Goal: Information Seeking & Learning: Learn about a topic

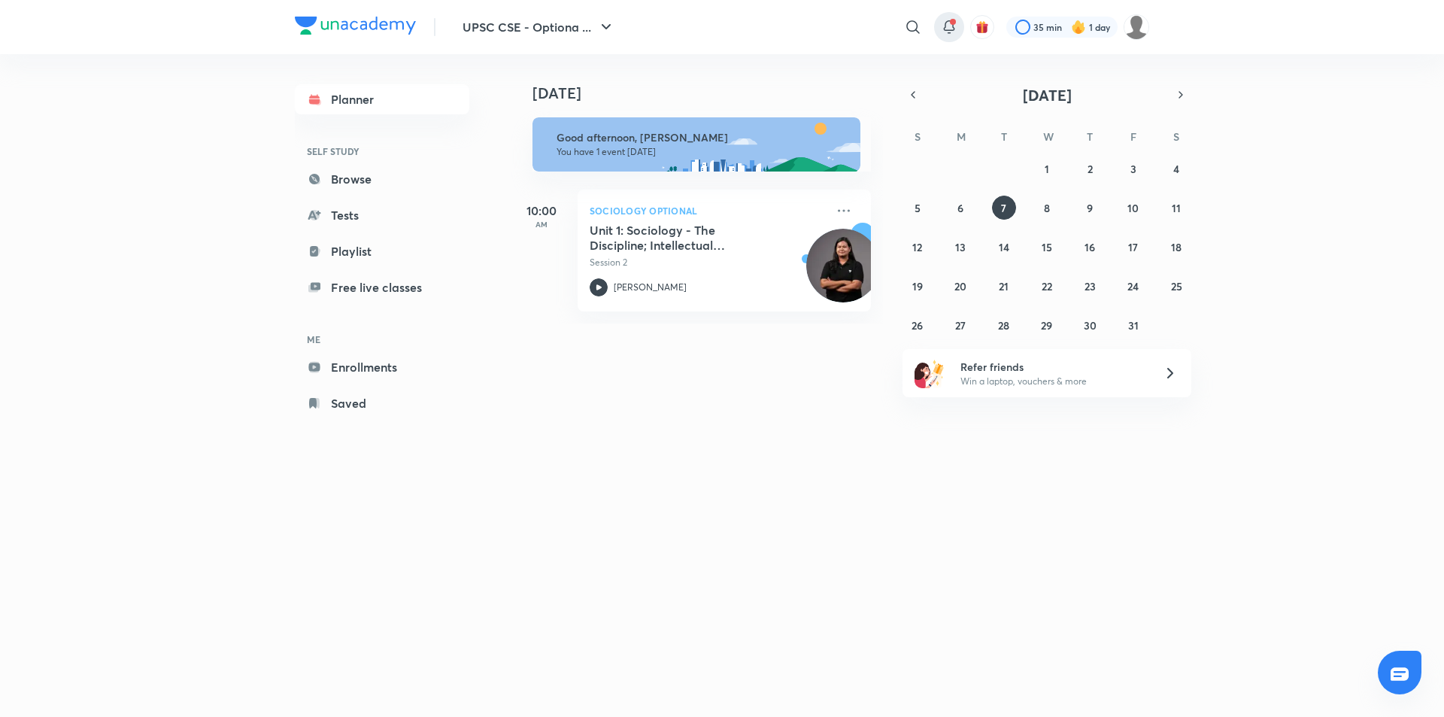
click at [950, 29] on icon at bounding box center [949, 27] width 18 height 18
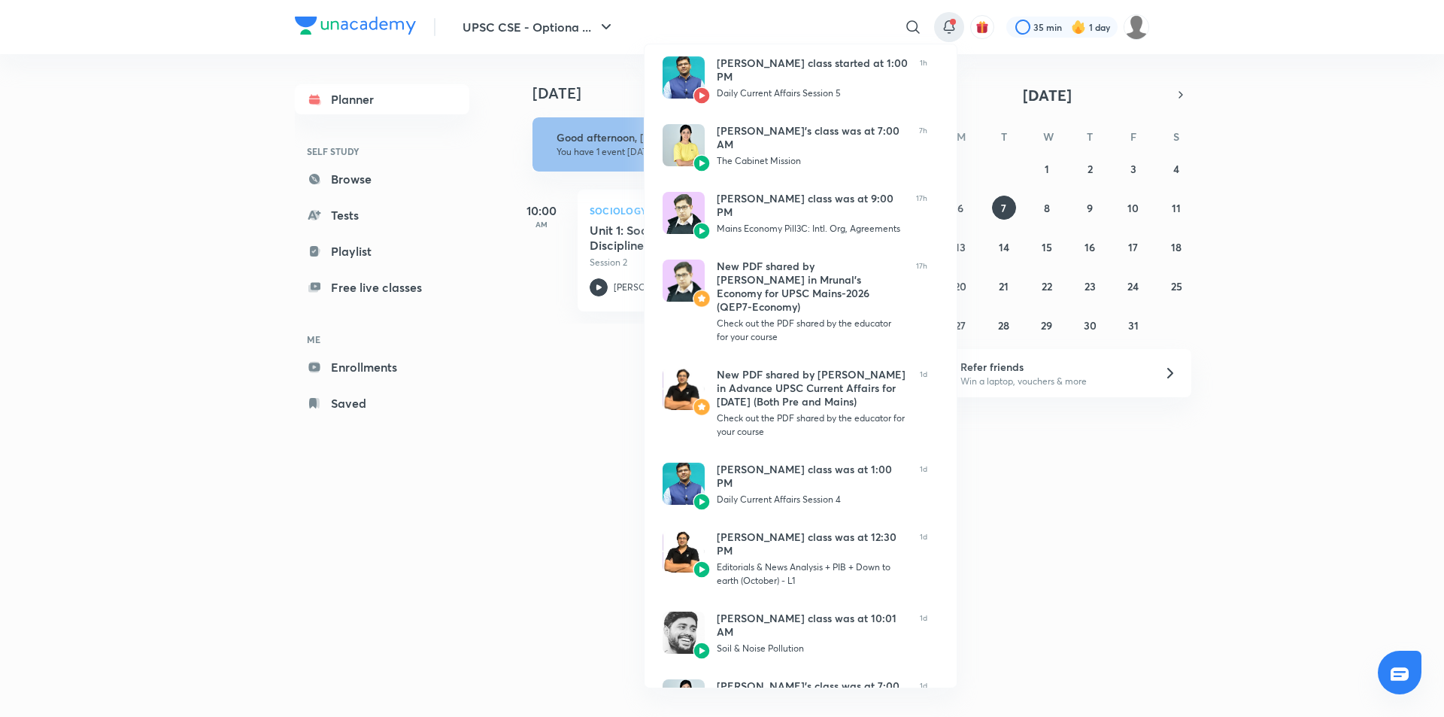
click at [153, 190] on div at bounding box center [722, 358] width 1444 height 717
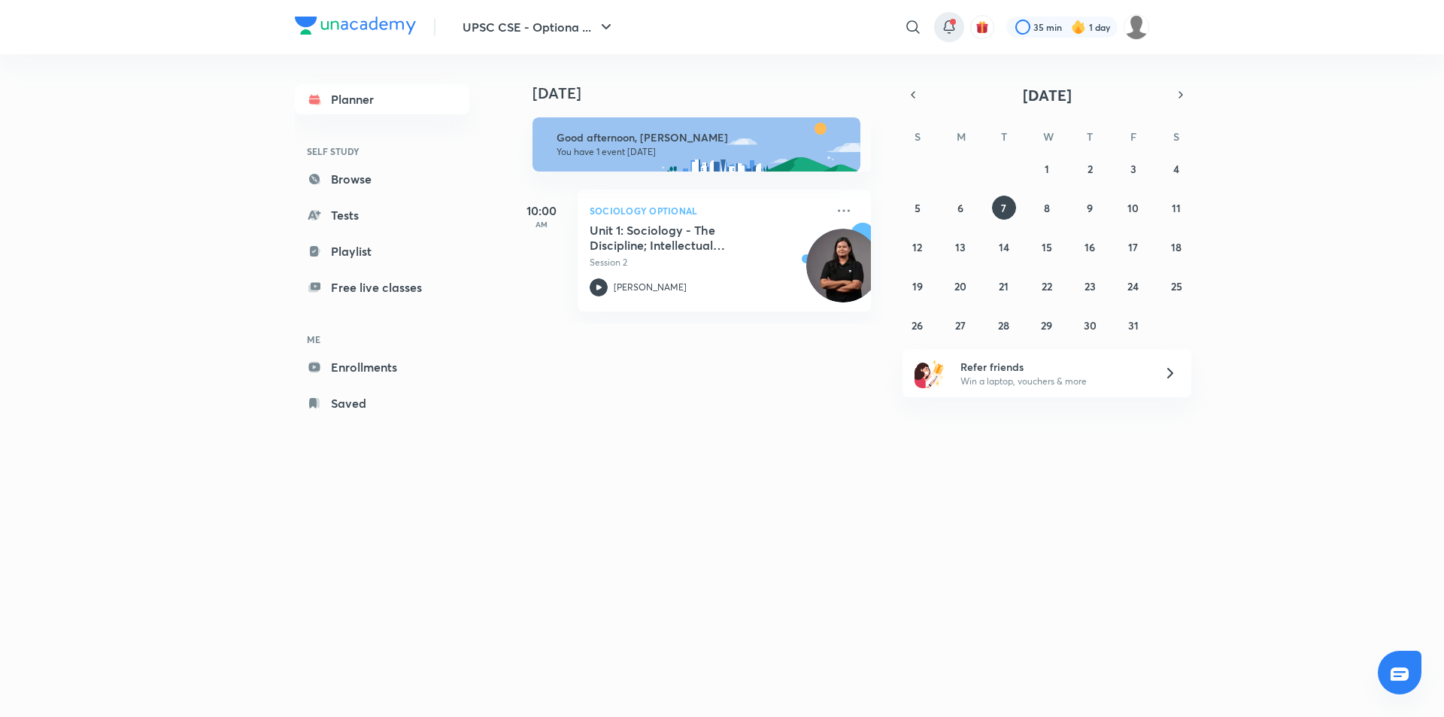
click at [949, 30] on icon at bounding box center [949, 25] width 10 height 9
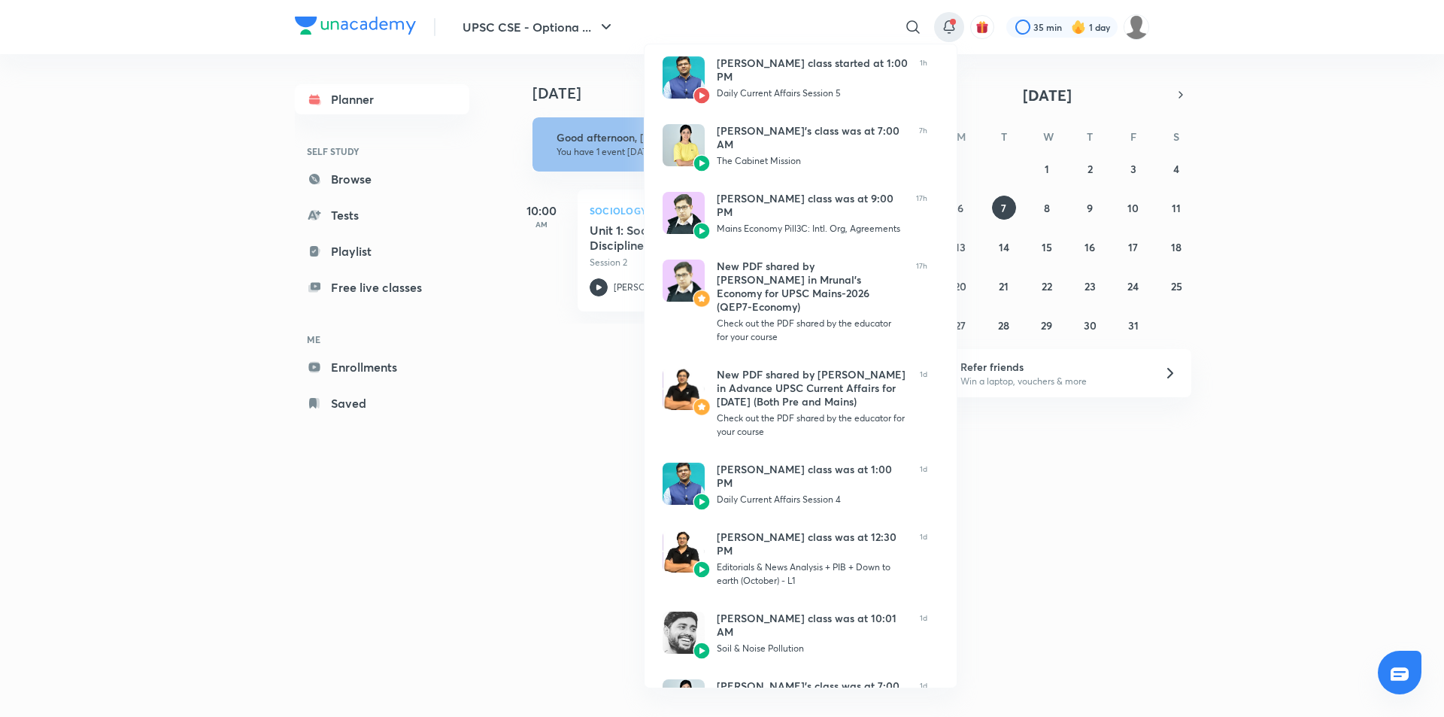
click at [1308, 346] on div at bounding box center [722, 358] width 1444 height 717
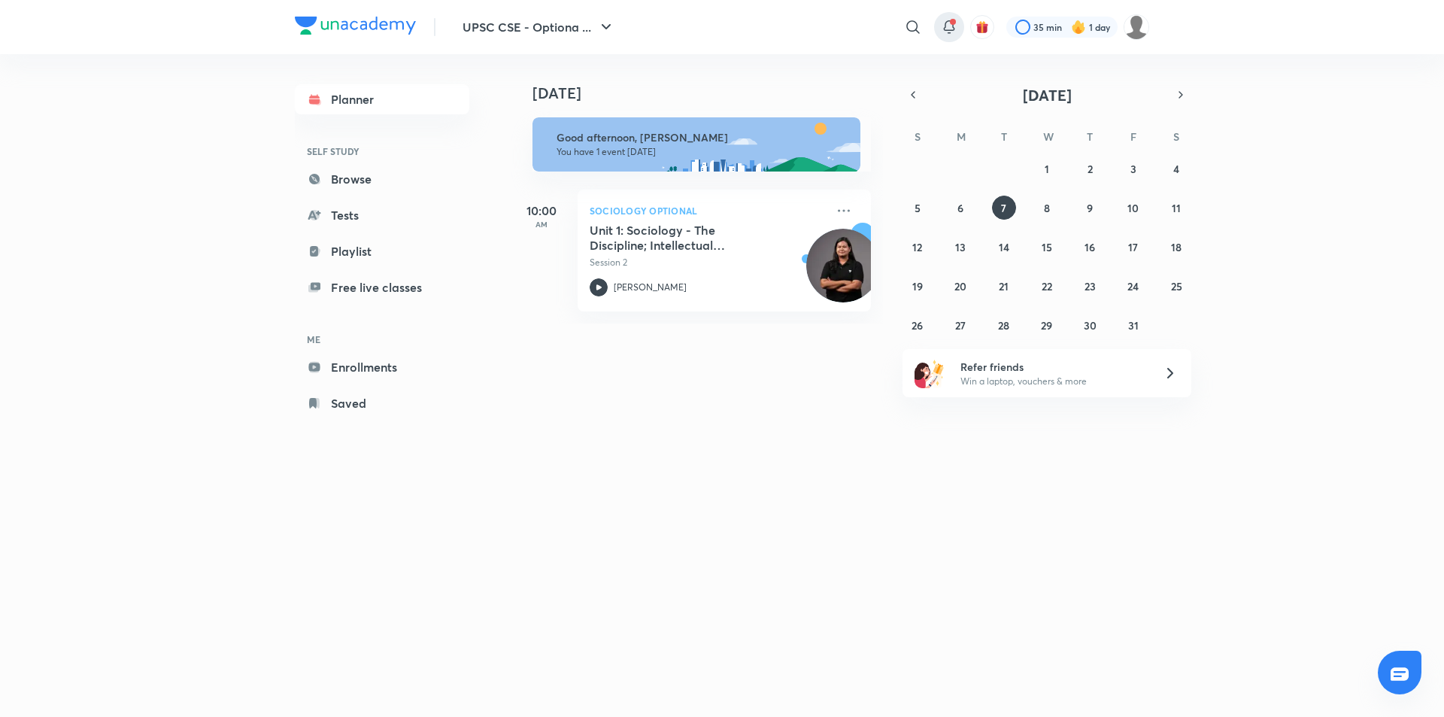
click at [949, 30] on icon at bounding box center [949, 25] width 10 height 9
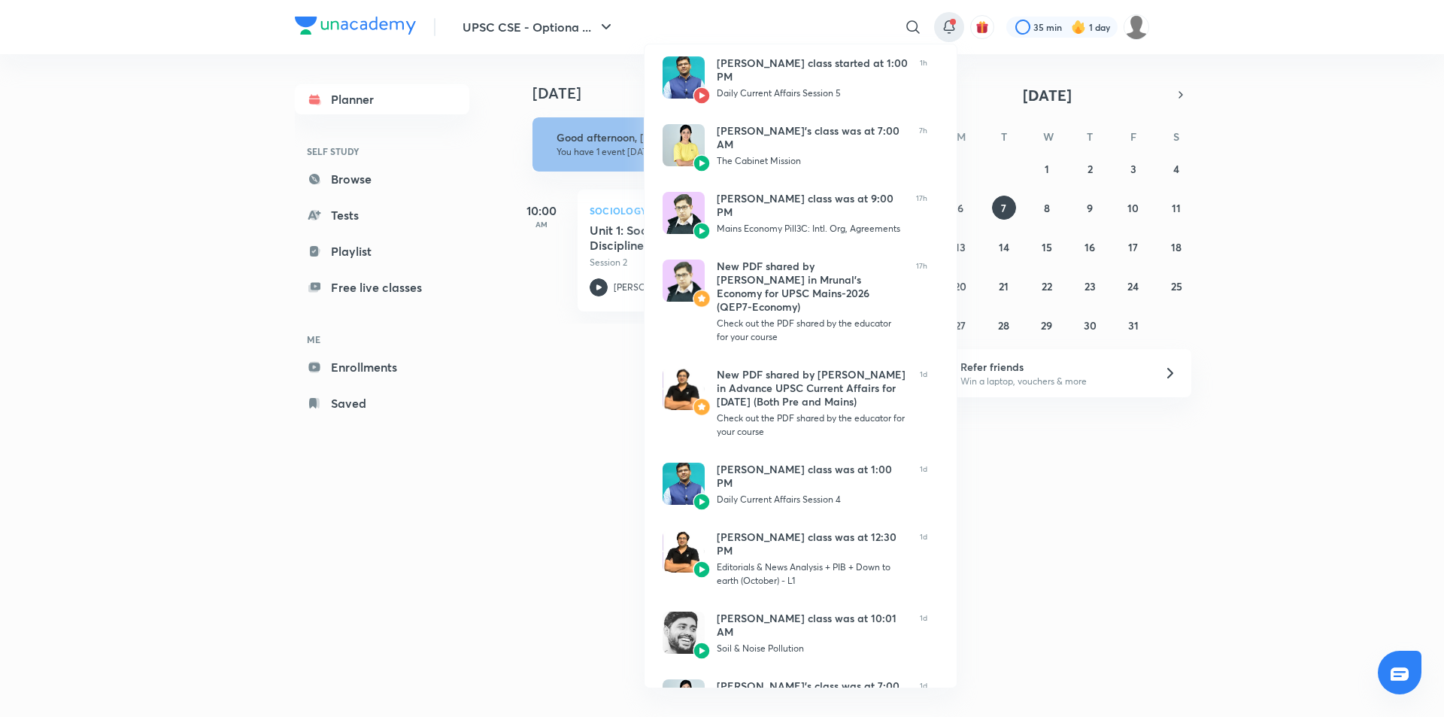
click at [1262, 459] on div at bounding box center [722, 358] width 1444 height 717
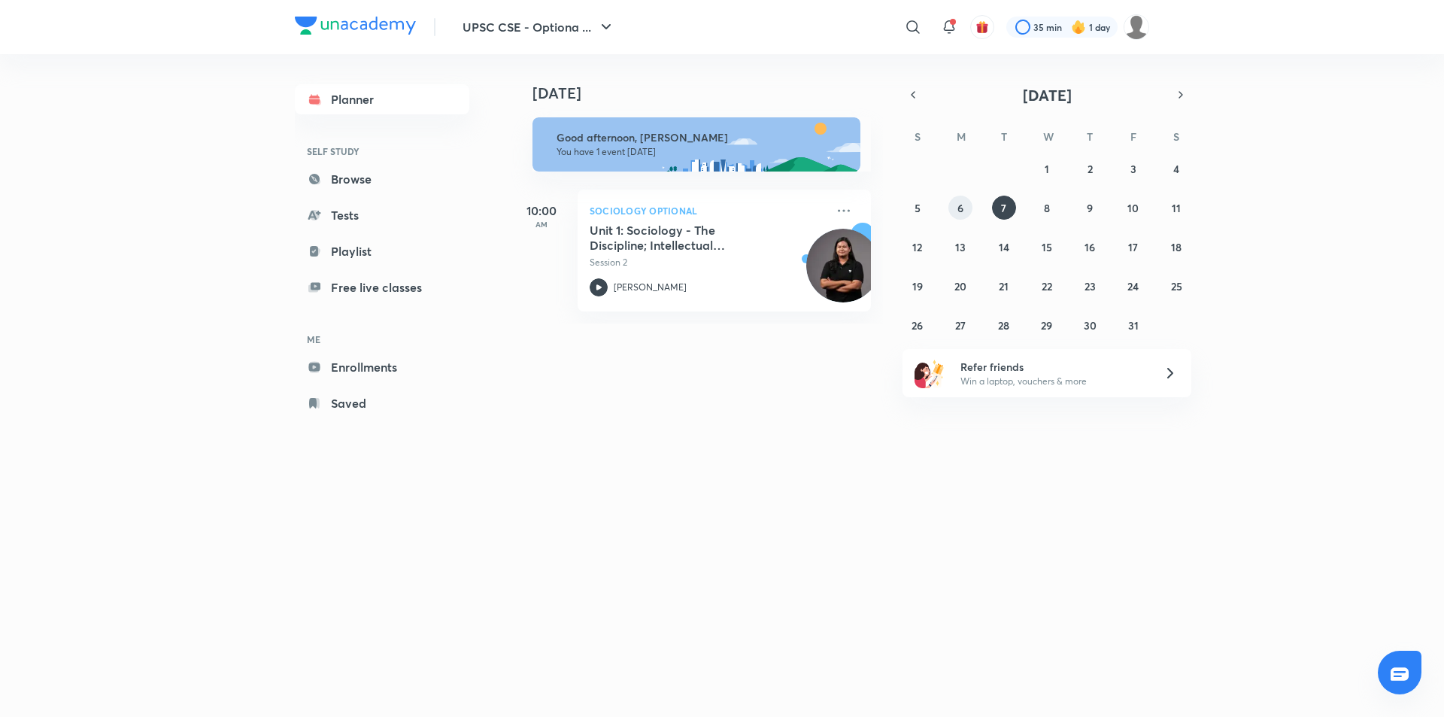
click at [965, 211] on button "6" at bounding box center [960, 207] width 24 height 24
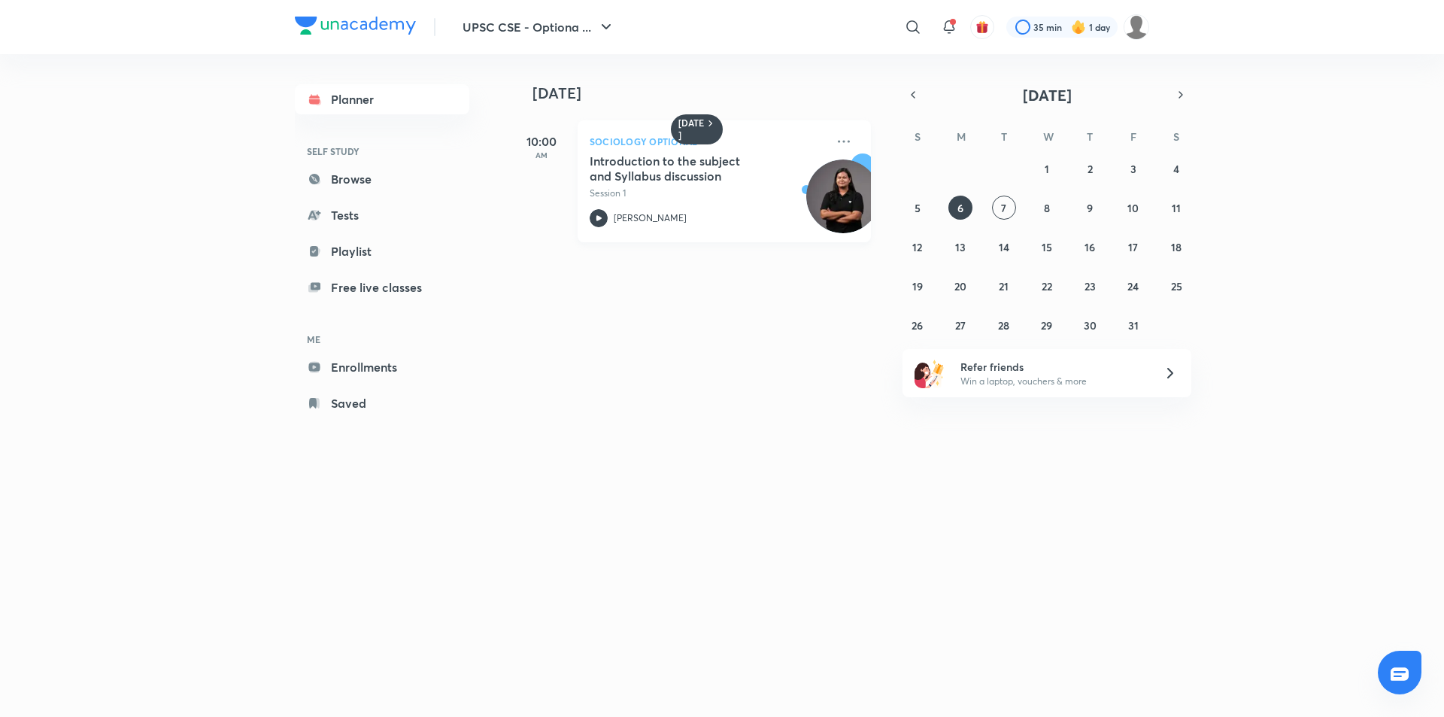
click at [721, 183] on div "Introduction to the subject and Syllabus discussion Session 1" at bounding box center [707, 176] width 236 height 47
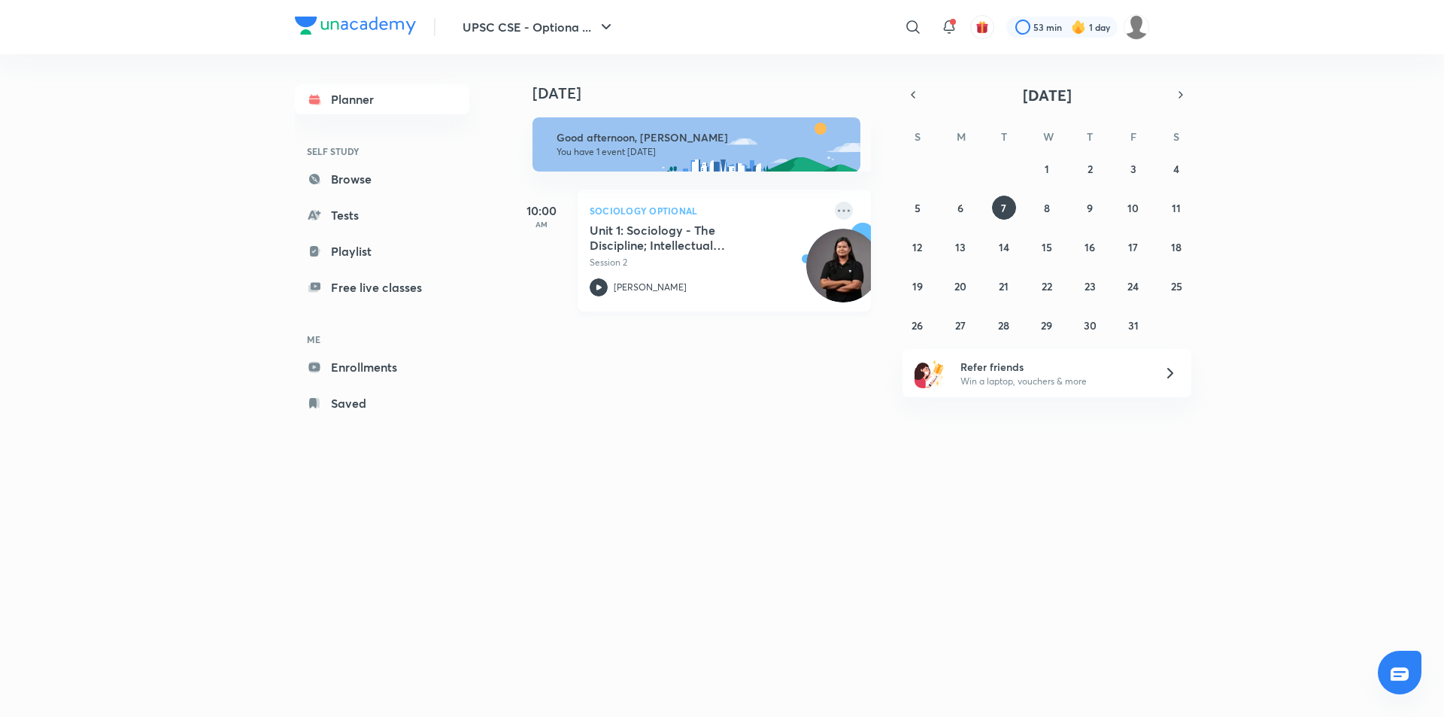
click at [835, 214] on icon at bounding box center [844, 211] width 18 height 18
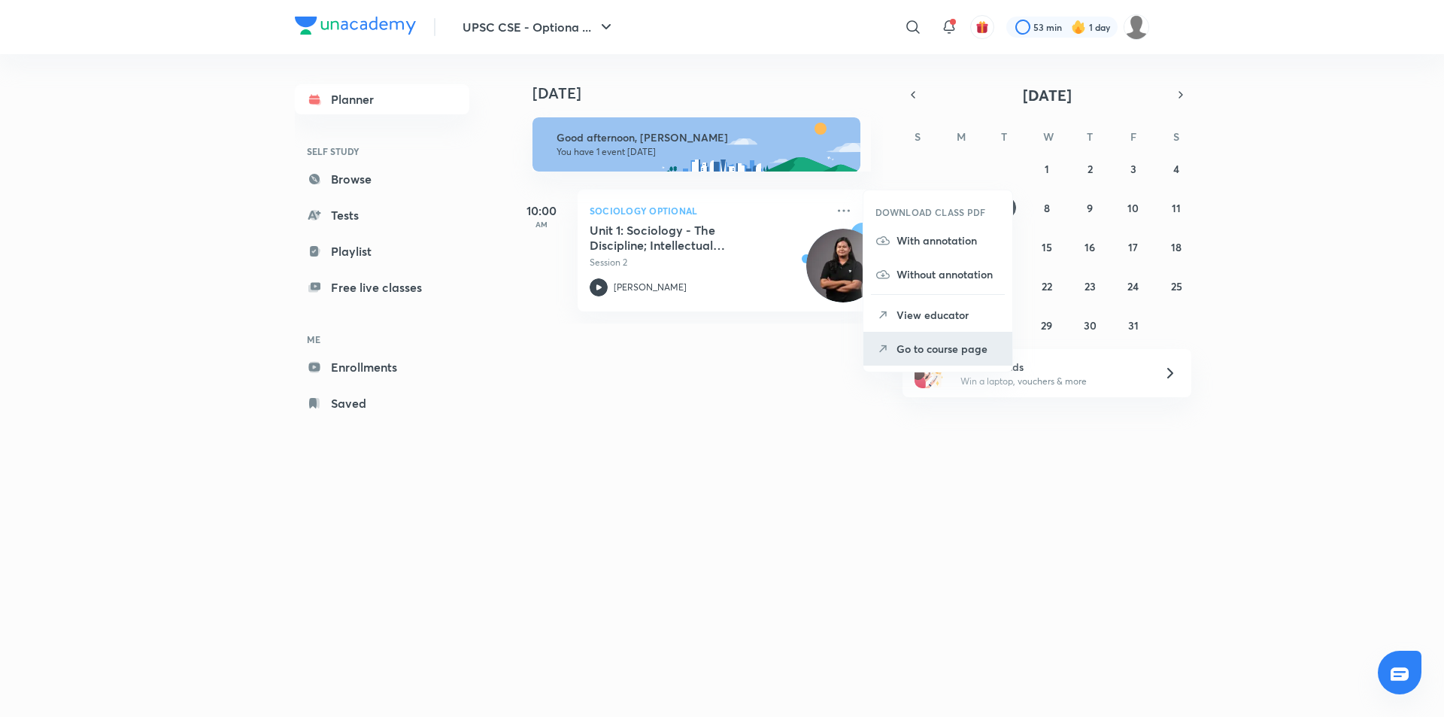
click at [953, 350] on p "Go to course page" at bounding box center [948, 349] width 104 height 16
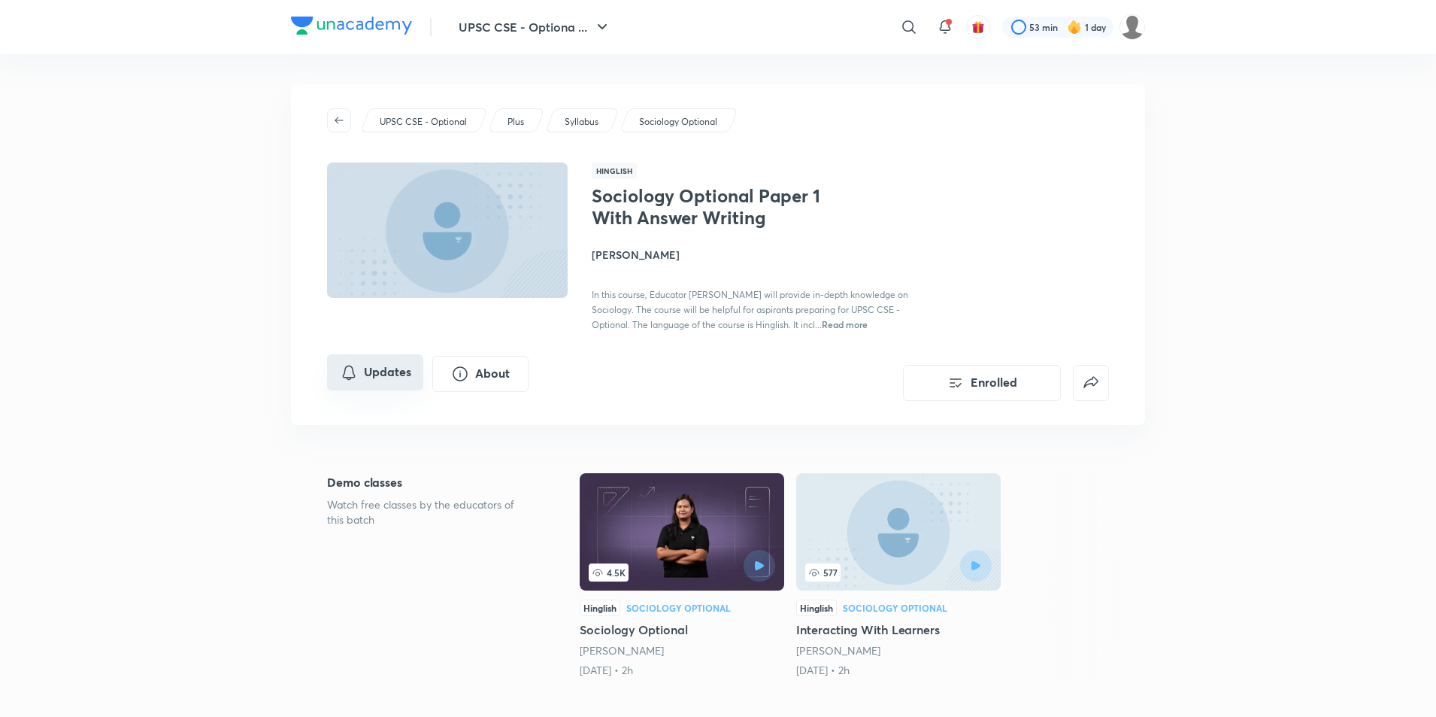
click at [386, 376] on button "Updates" at bounding box center [375, 372] width 96 height 36
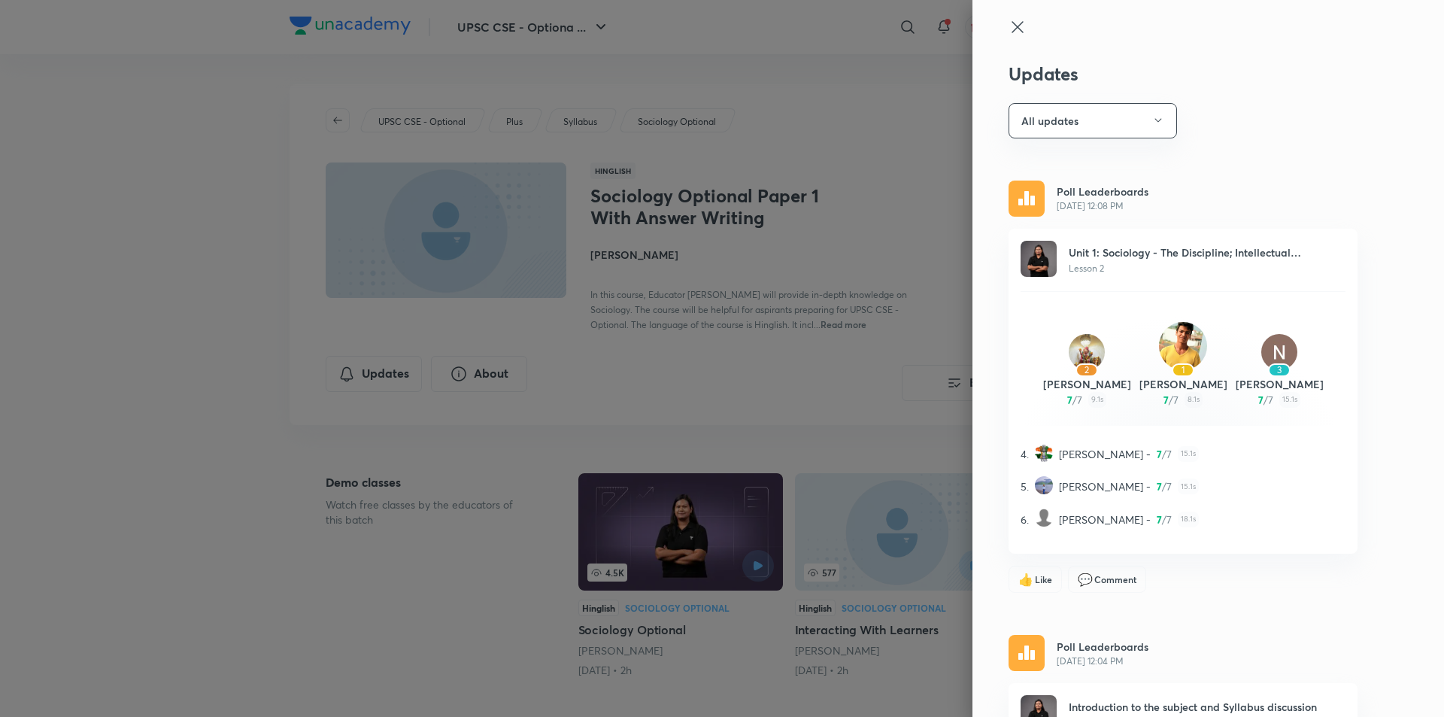
scroll to position [348, 0]
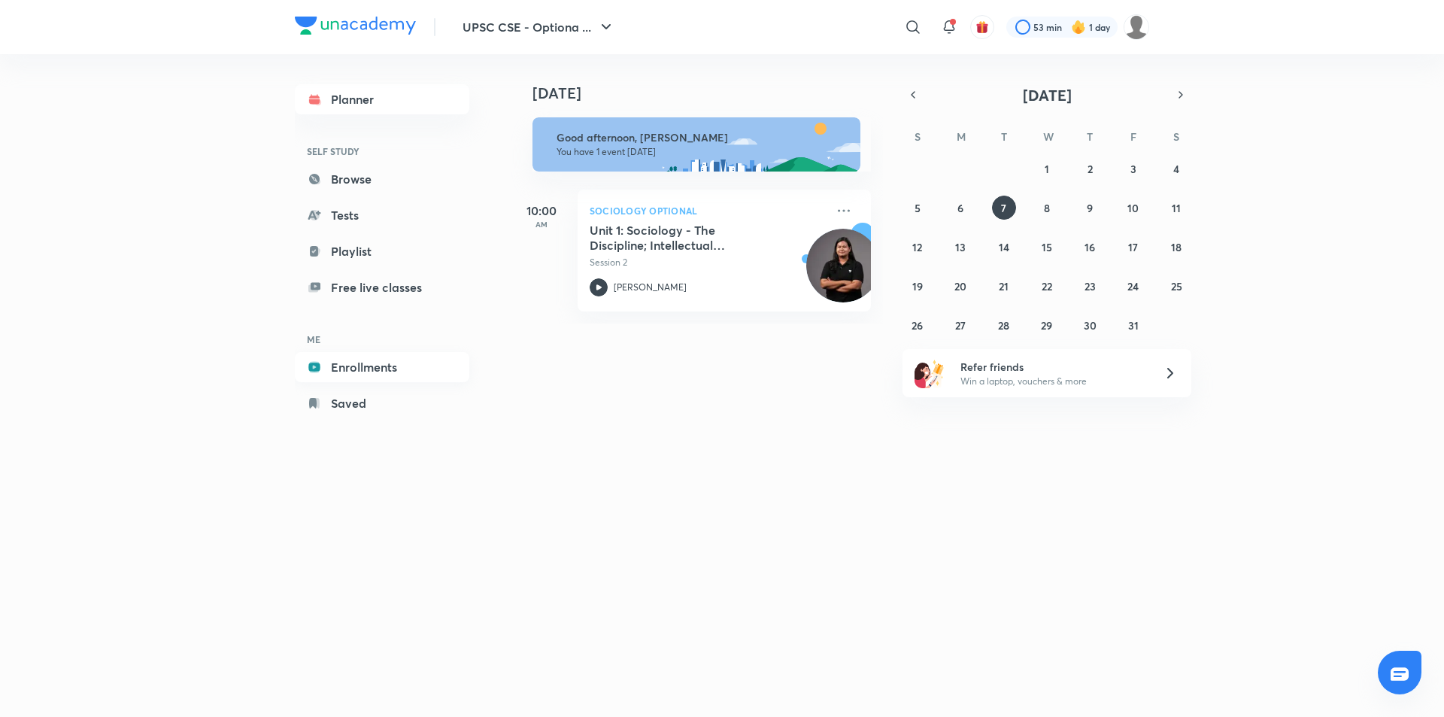
click at [361, 368] on link "Enrollments" at bounding box center [382, 367] width 174 height 30
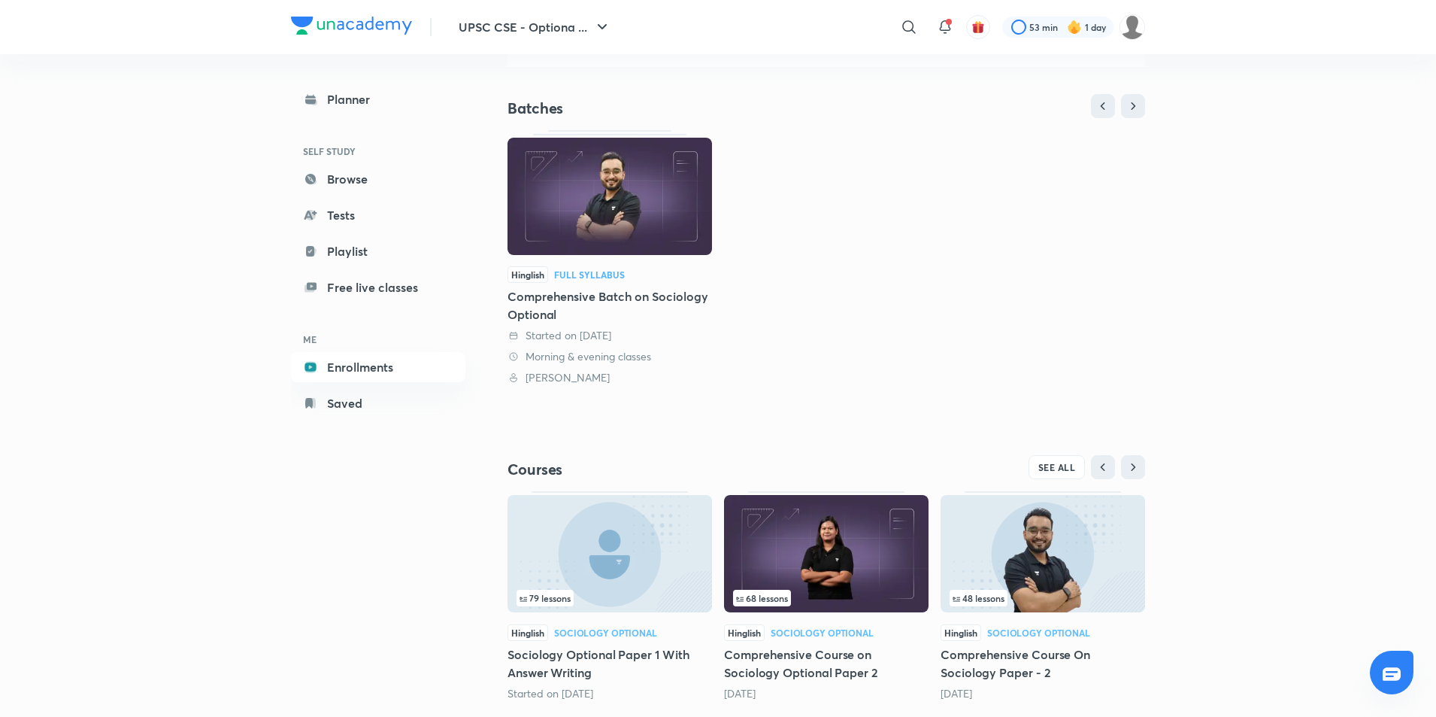
scroll to position [150, 0]
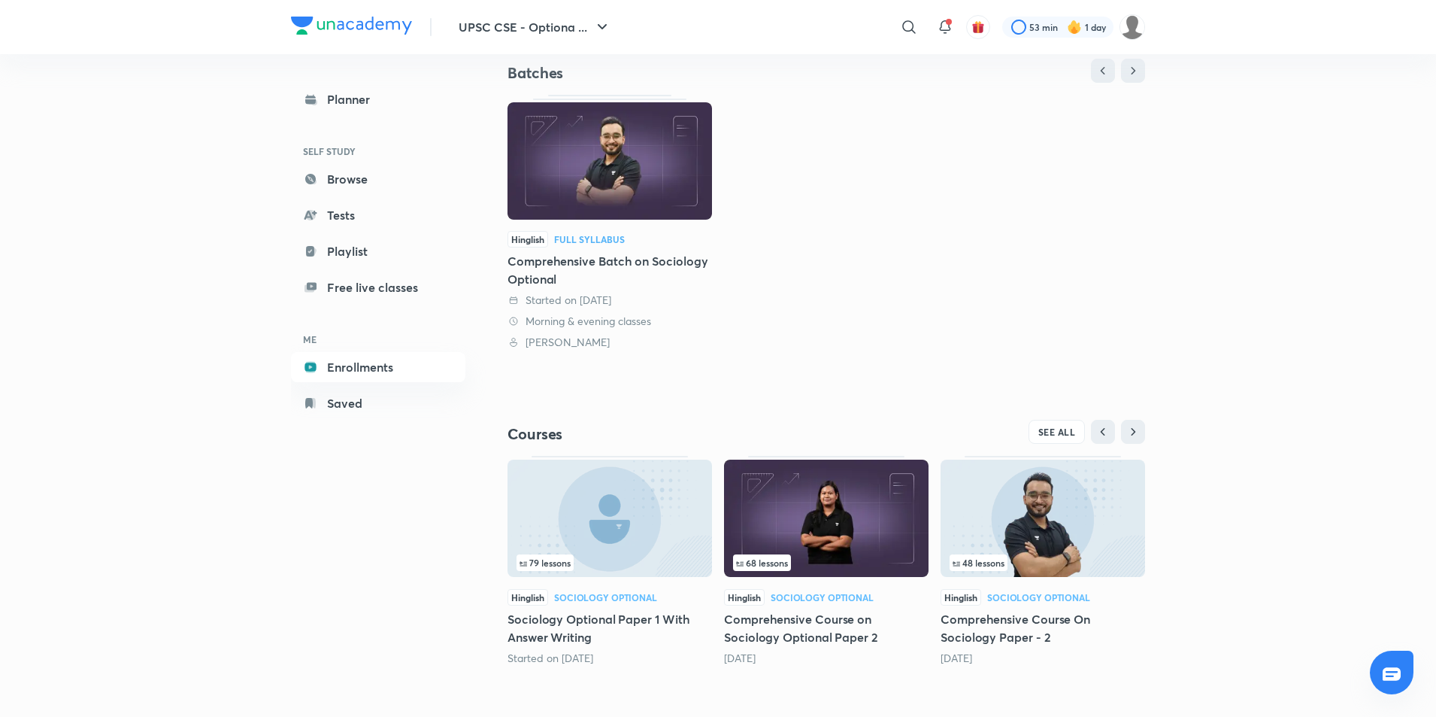
click at [783, 614] on h5 "Comprehensive Course on Sociology Optional Paper 2" at bounding box center [826, 628] width 205 height 36
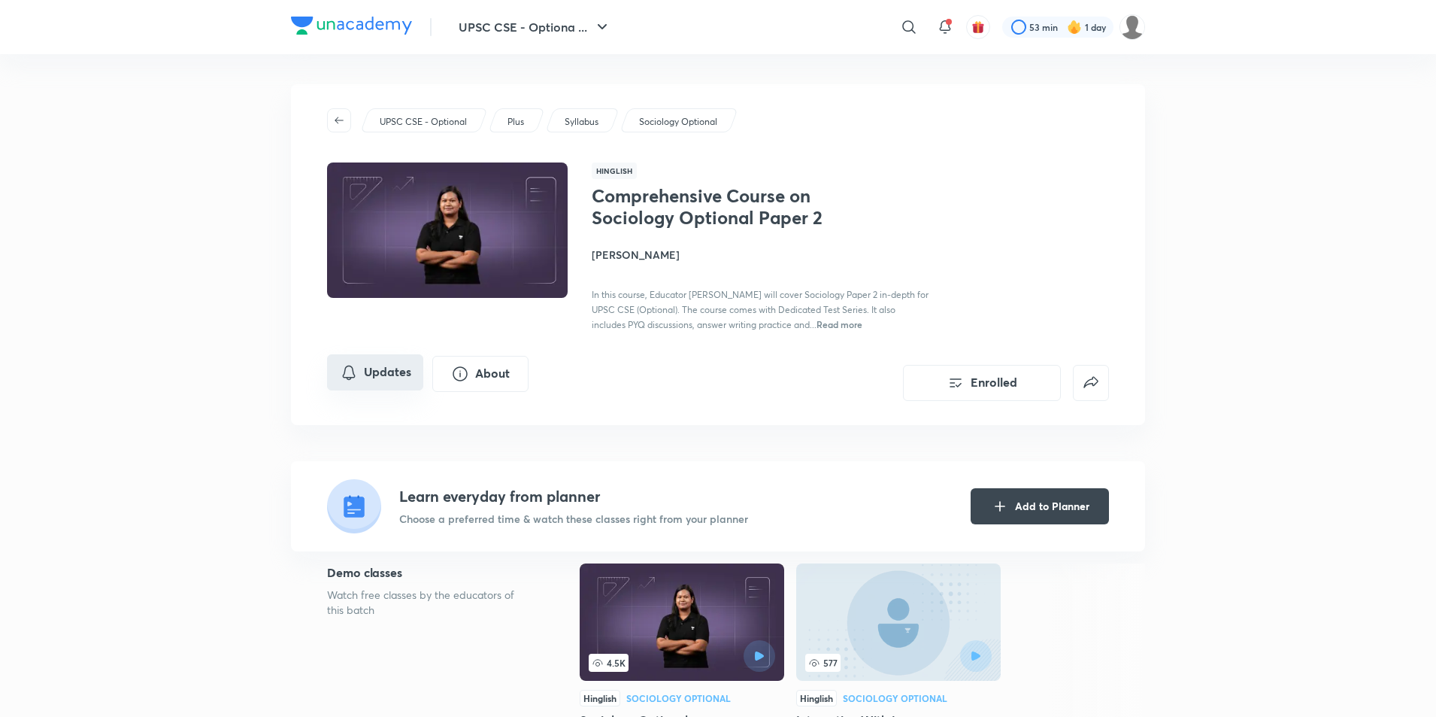
click at [396, 377] on button "Updates" at bounding box center [375, 372] width 96 height 36
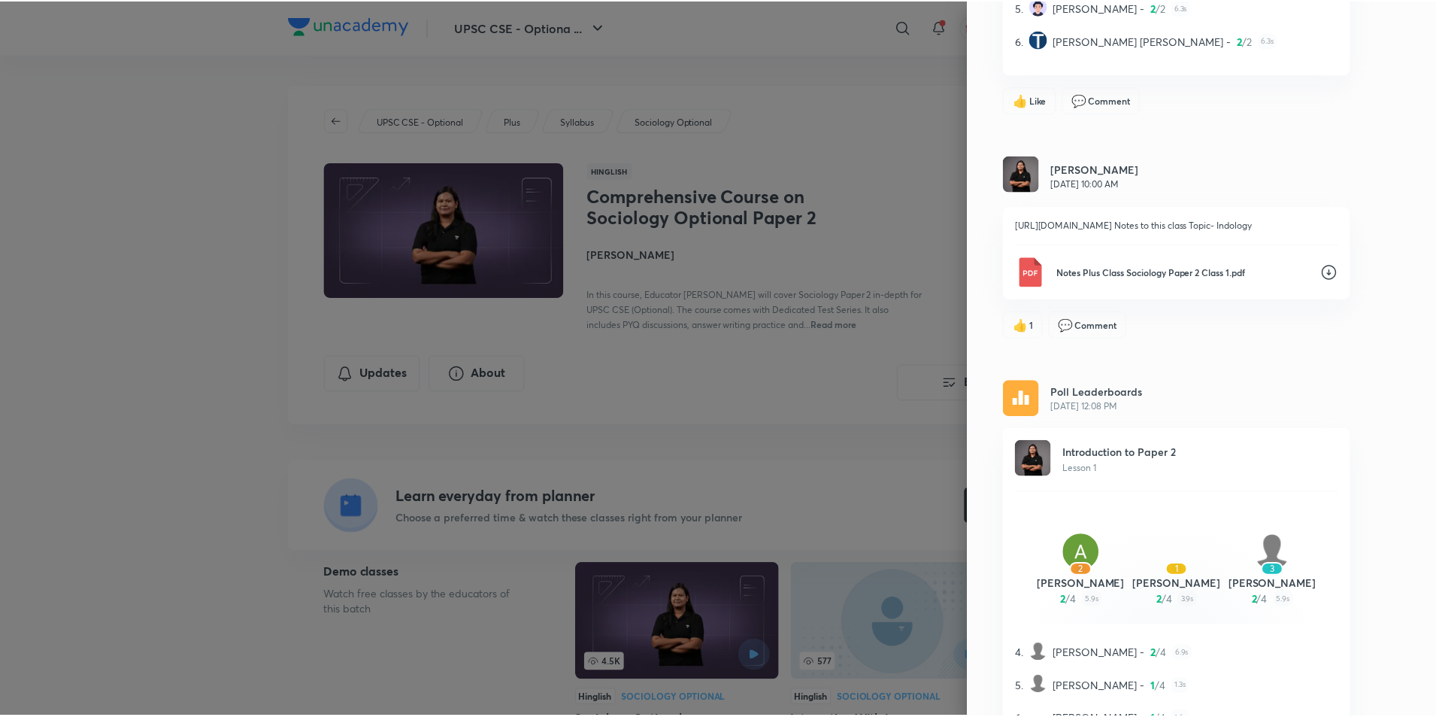
scroll to position [41184, 0]
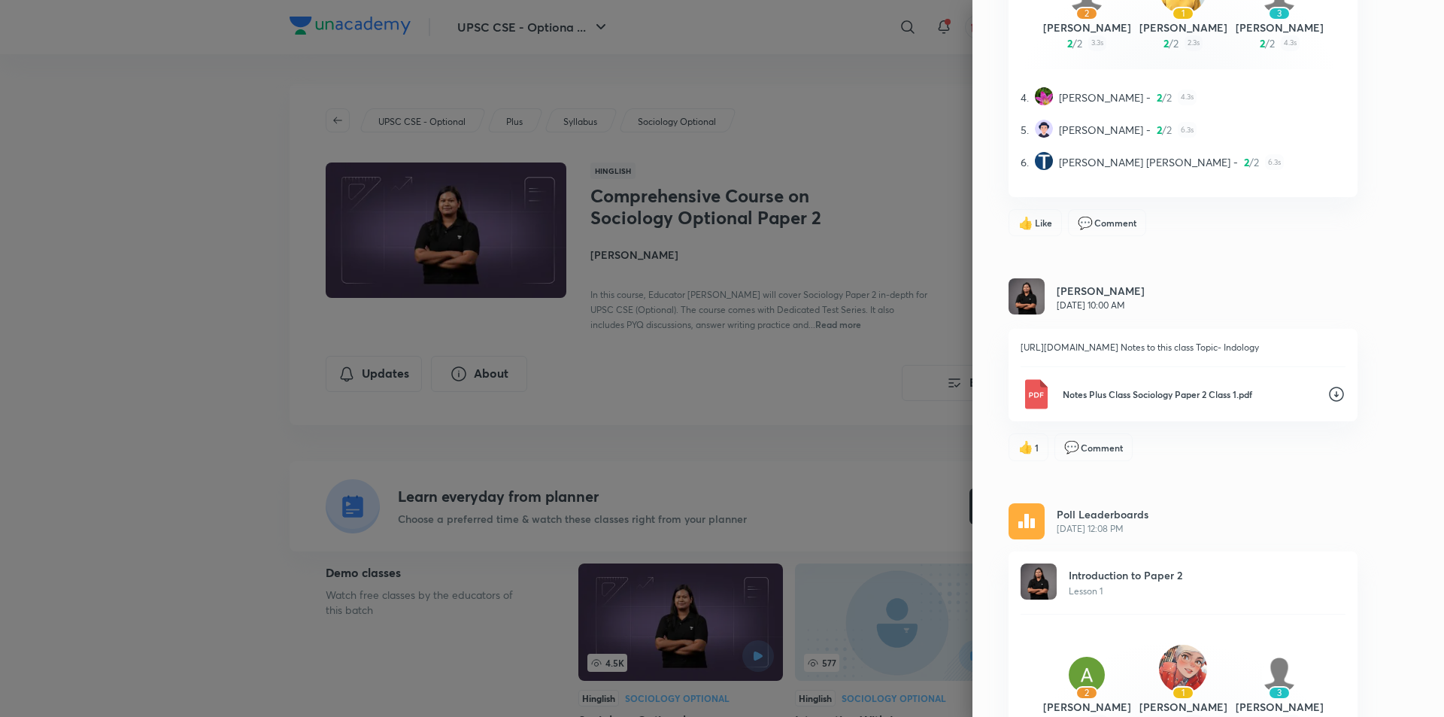
click at [1329, 402] on icon at bounding box center [1336, 394] width 15 height 15
click at [208, 250] on div at bounding box center [722, 358] width 1444 height 717
click at [708, 359] on div at bounding box center [722, 358] width 1444 height 717
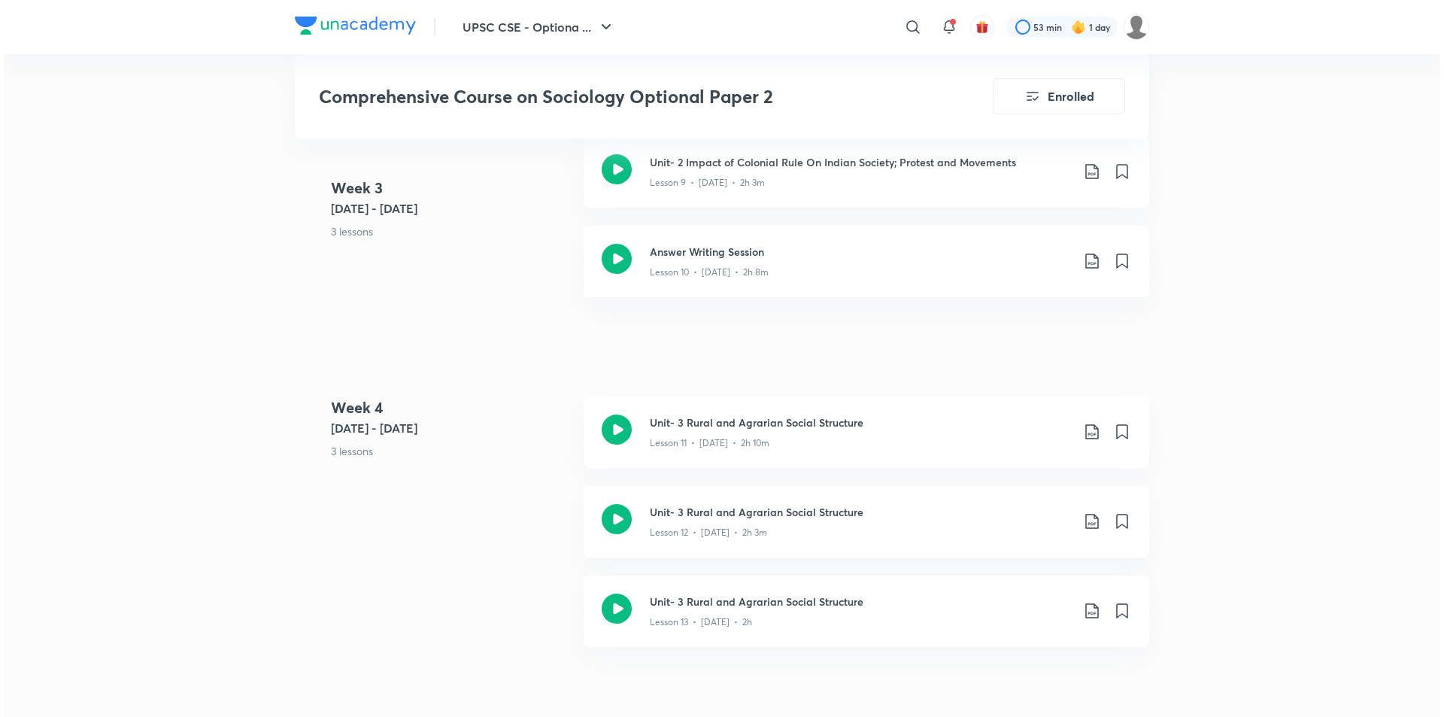
scroll to position [1429, 0]
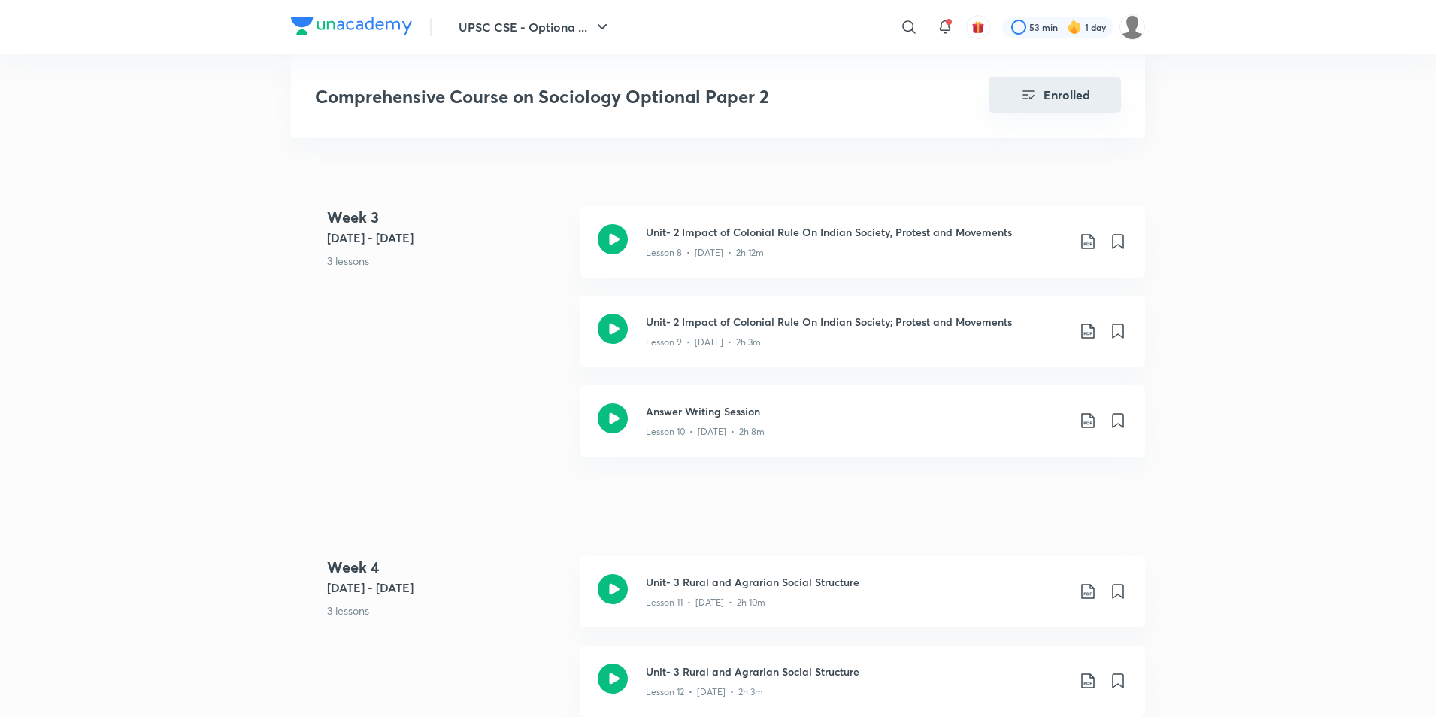
click at [1068, 99] on button "Enrolled" at bounding box center [1055, 95] width 132 height 36
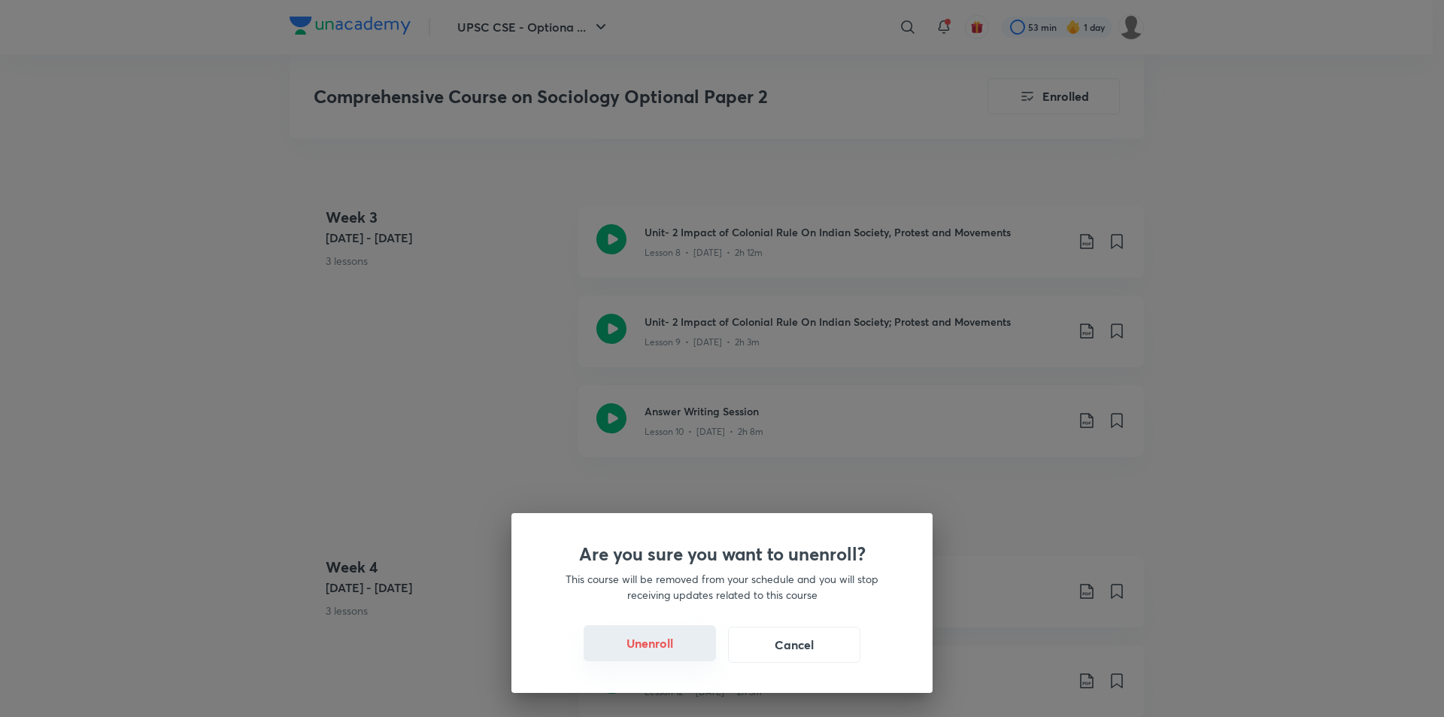
click at [680, 642] on button "Unenroll" at bounding box center [649, 643] width 132 height 36
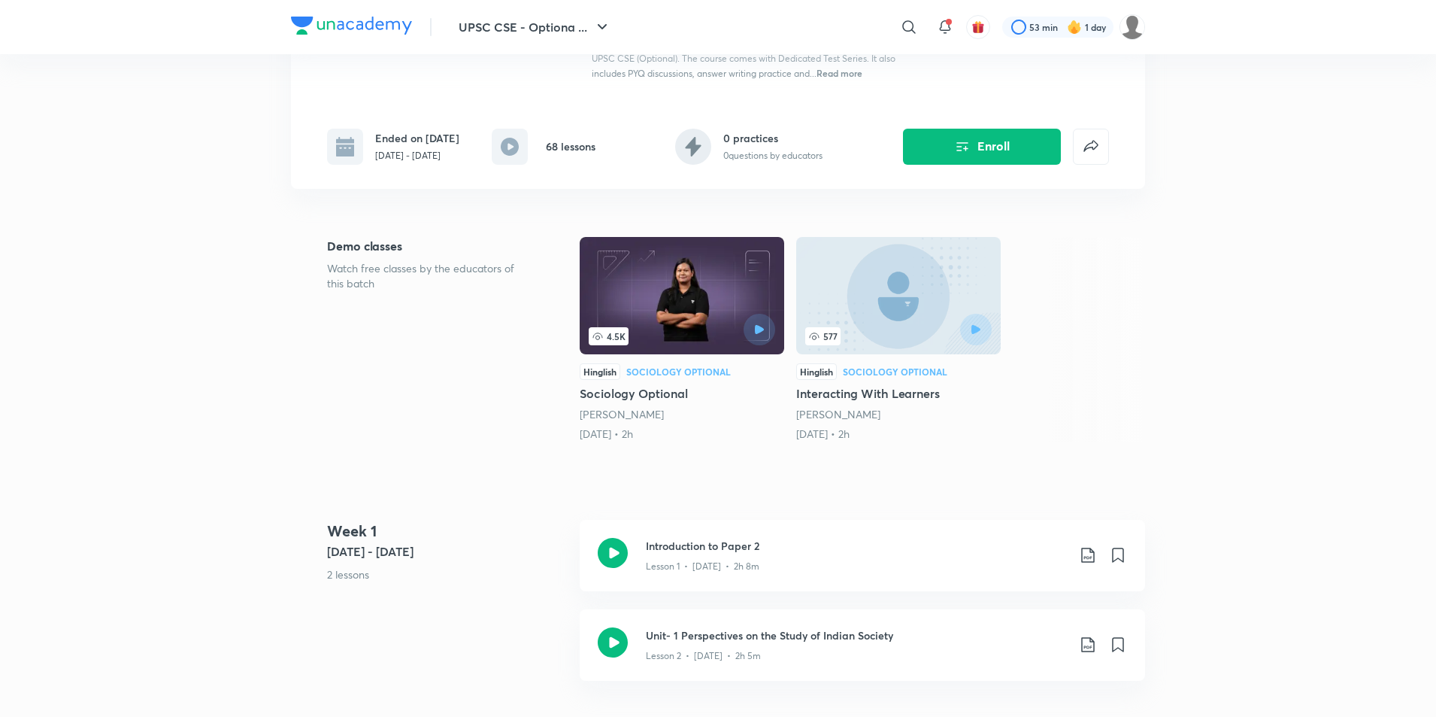
scroll to position [301, 0]
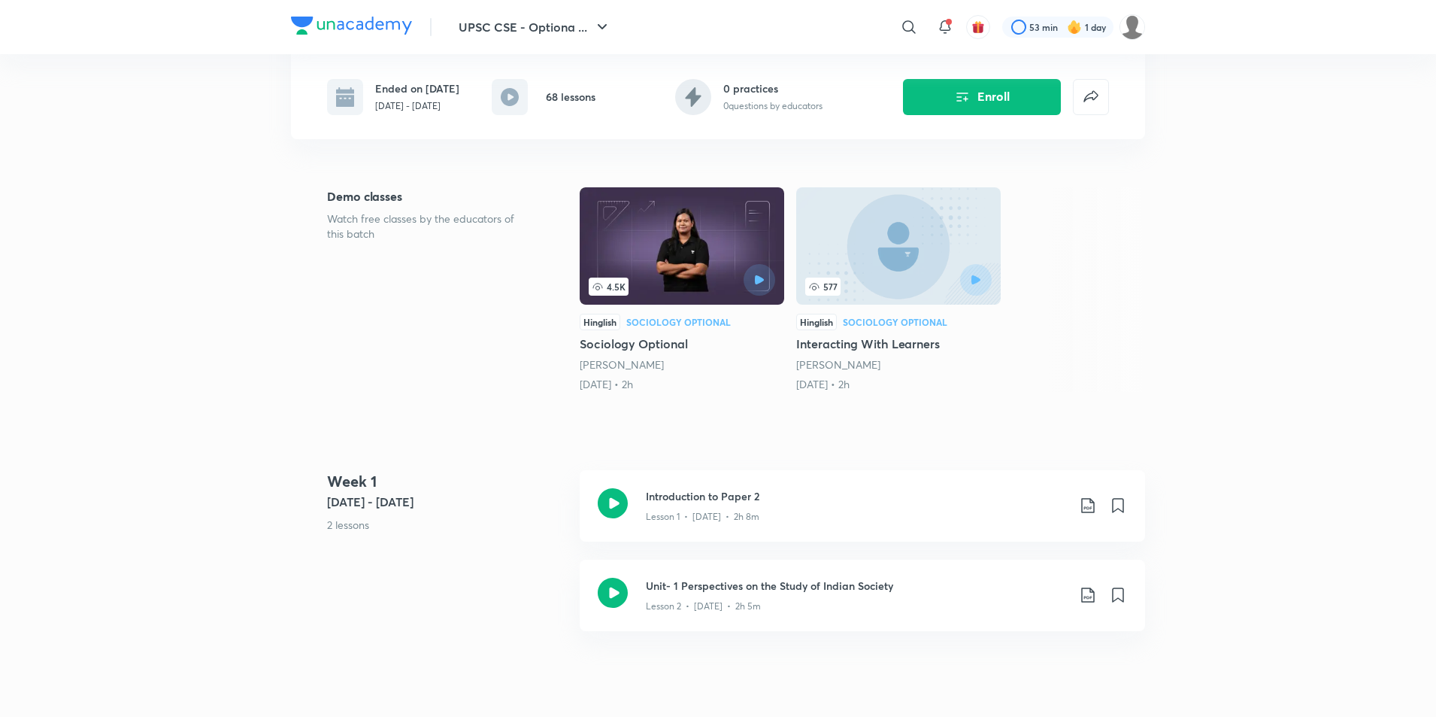
click at [621, 353] on h5 "Sociology Optional" at bounding box center [682, 344] width 205 height 18
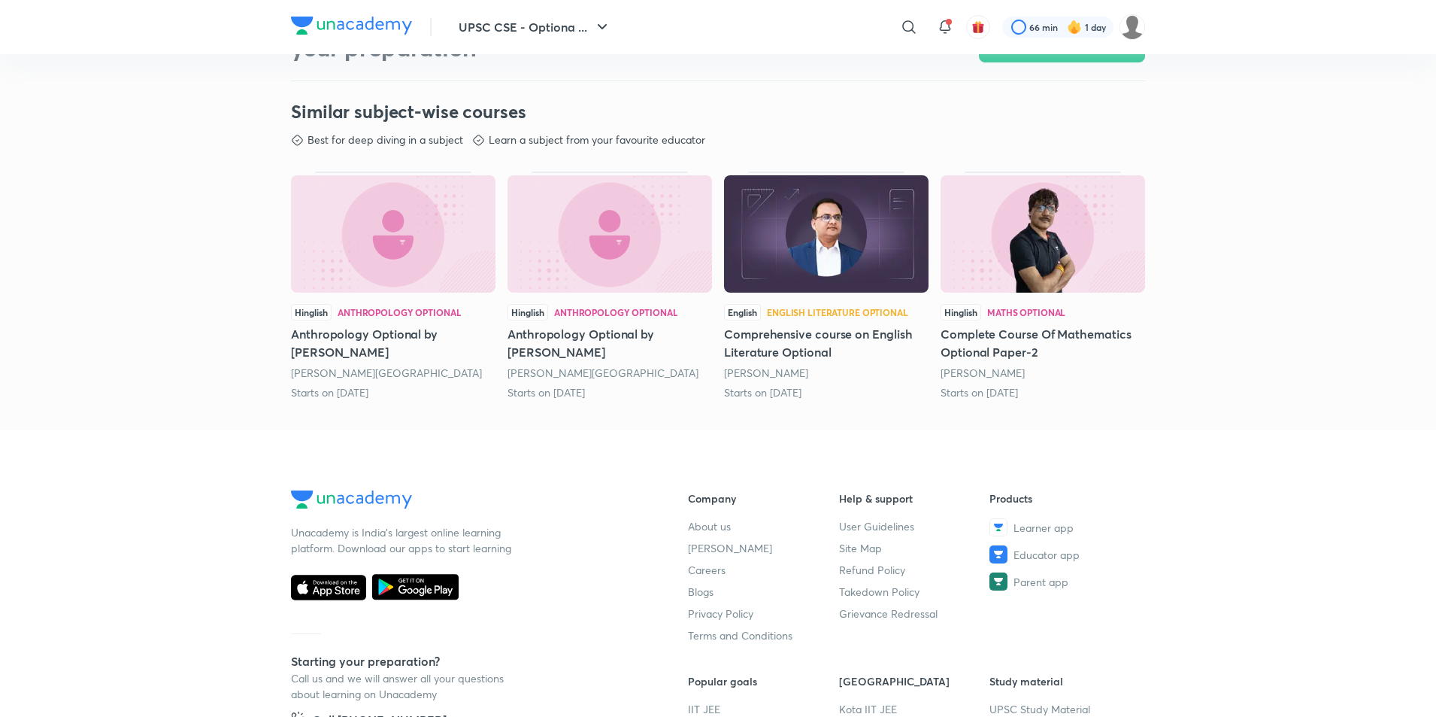
scroll to position [451, 0]
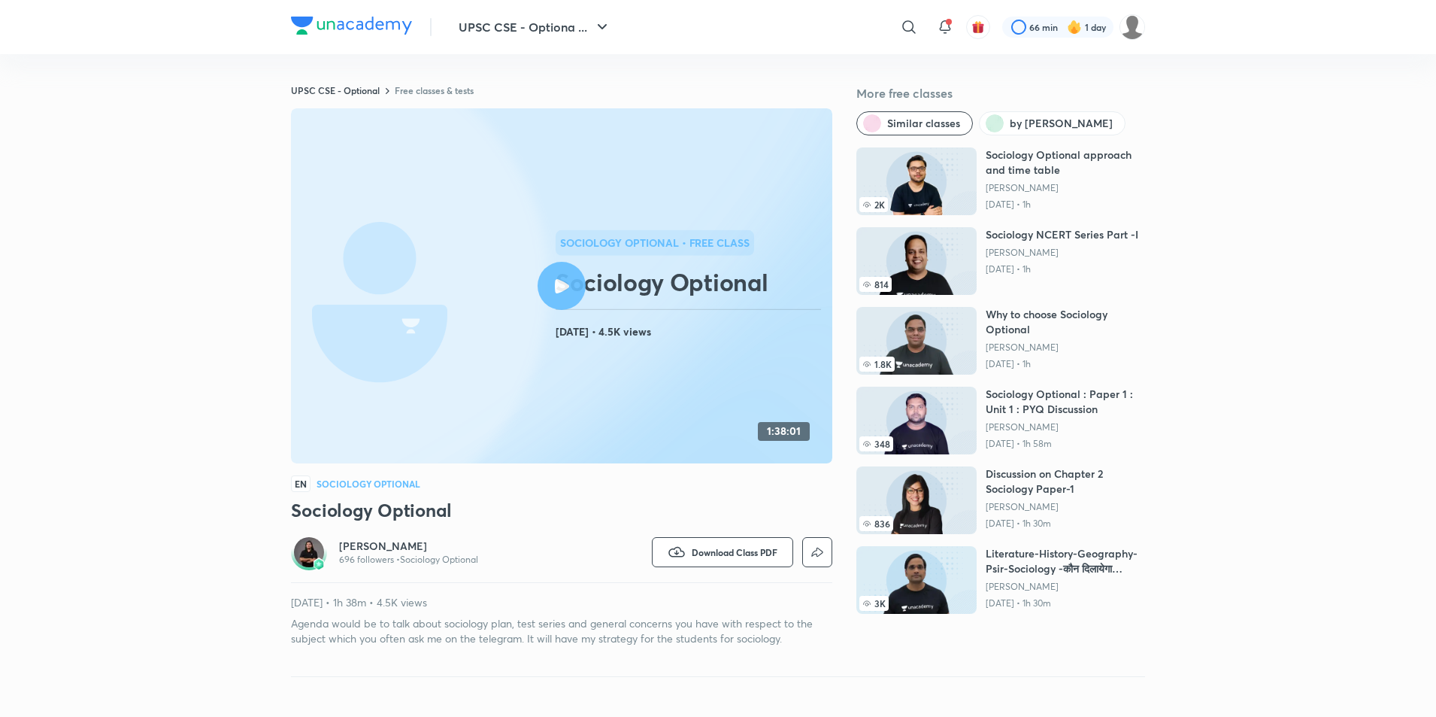
click at [414, 551] on h6 "[PERSON_NAME]" at bounding box center [408, 545] width 139 height 15
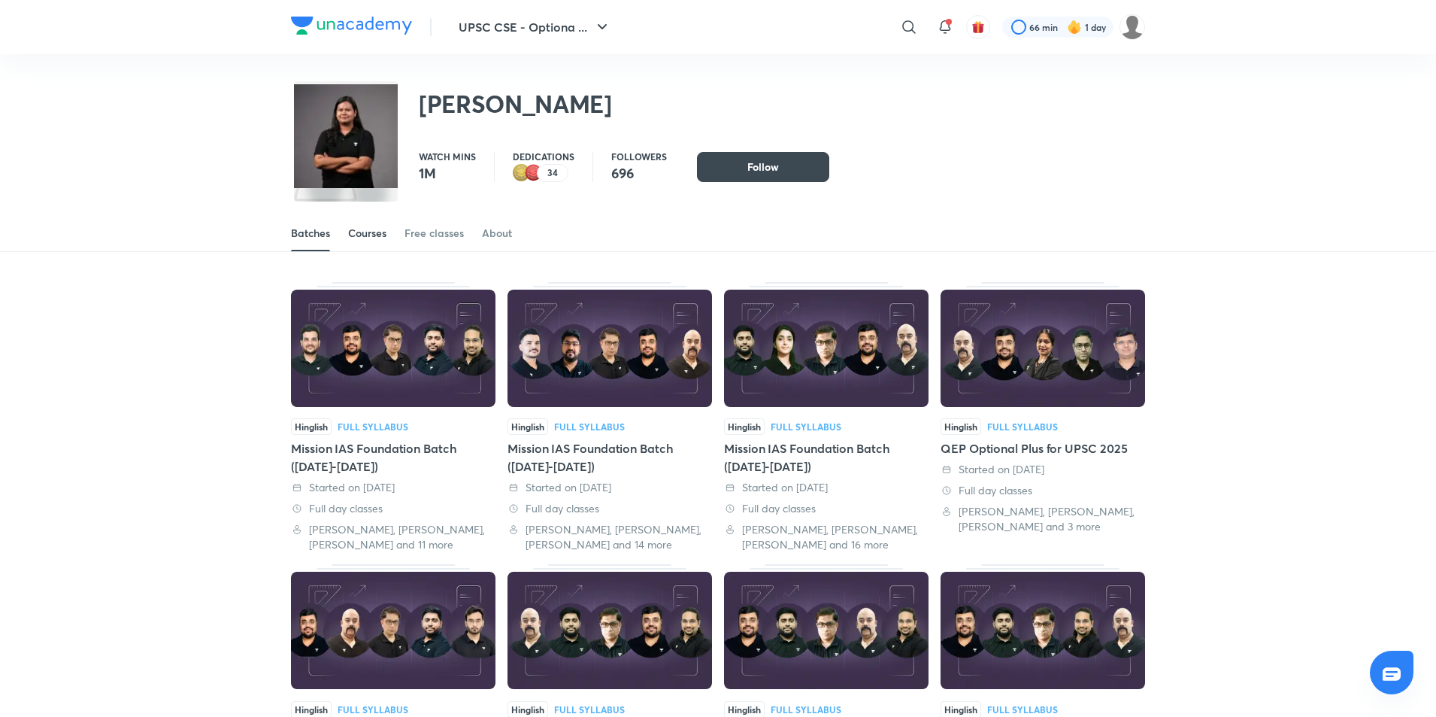
click at [383, 235] on div "Courses" at bounding box center [367, 233] width 38 height 15
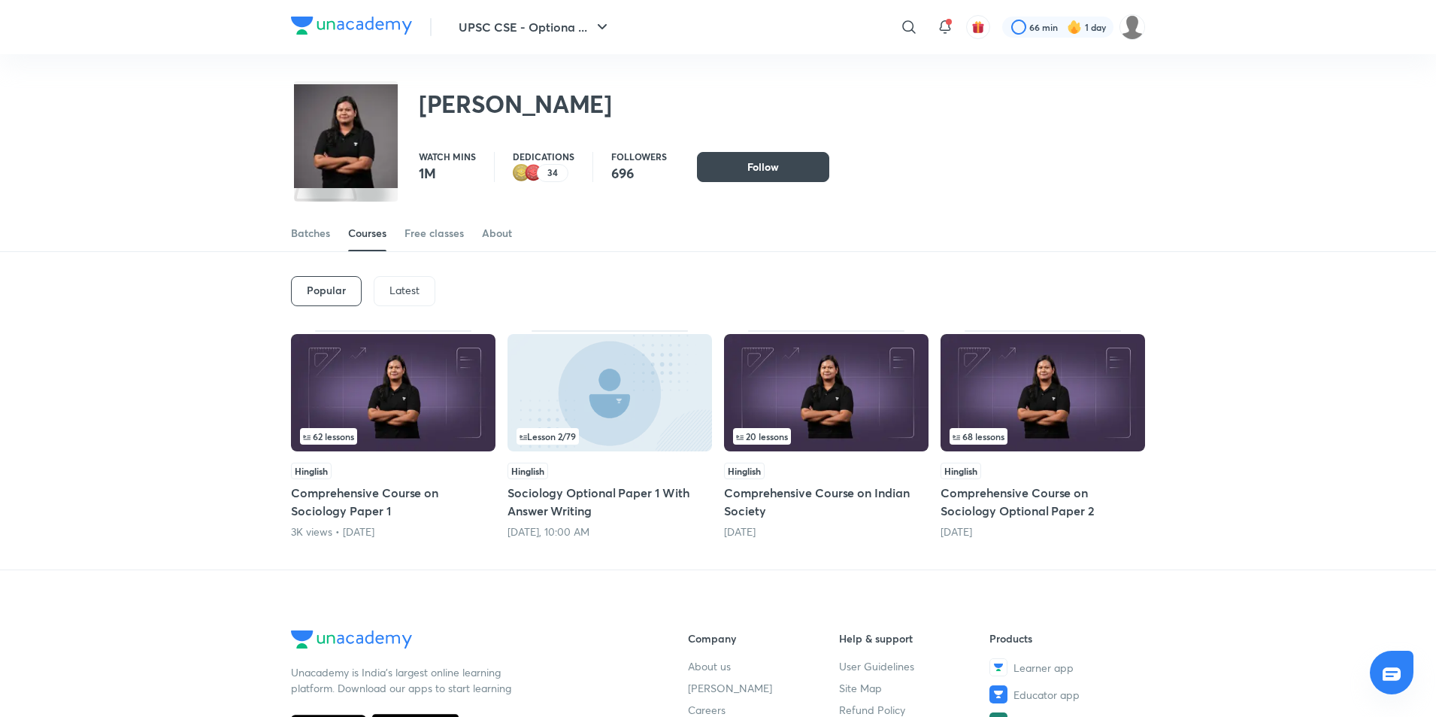
click at [374, 493] on h5 "Comprehensive Course on Sociology Paper 1" at bounding box center [393, 501] width 205 height 36
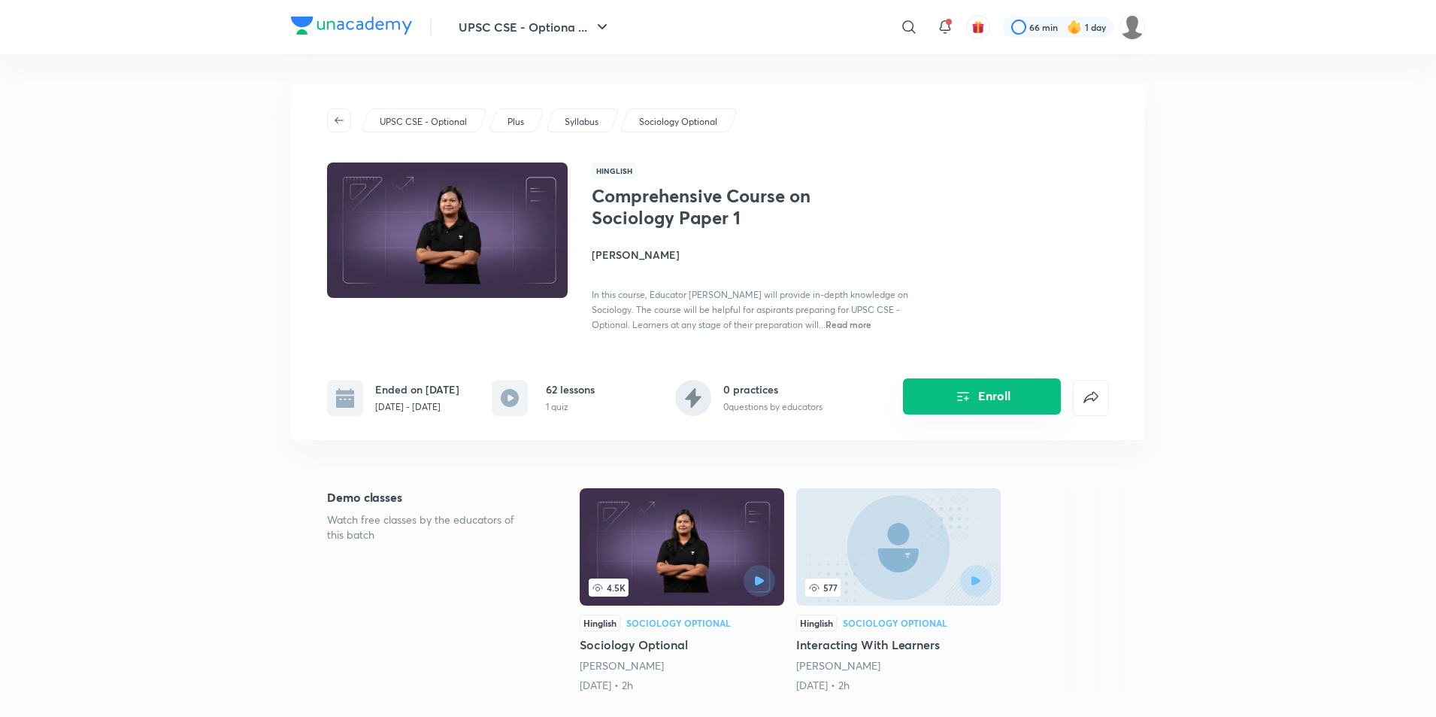
click at [994, 414] on button "Enroll" at bounding box center [982, 396] width 158 height 36
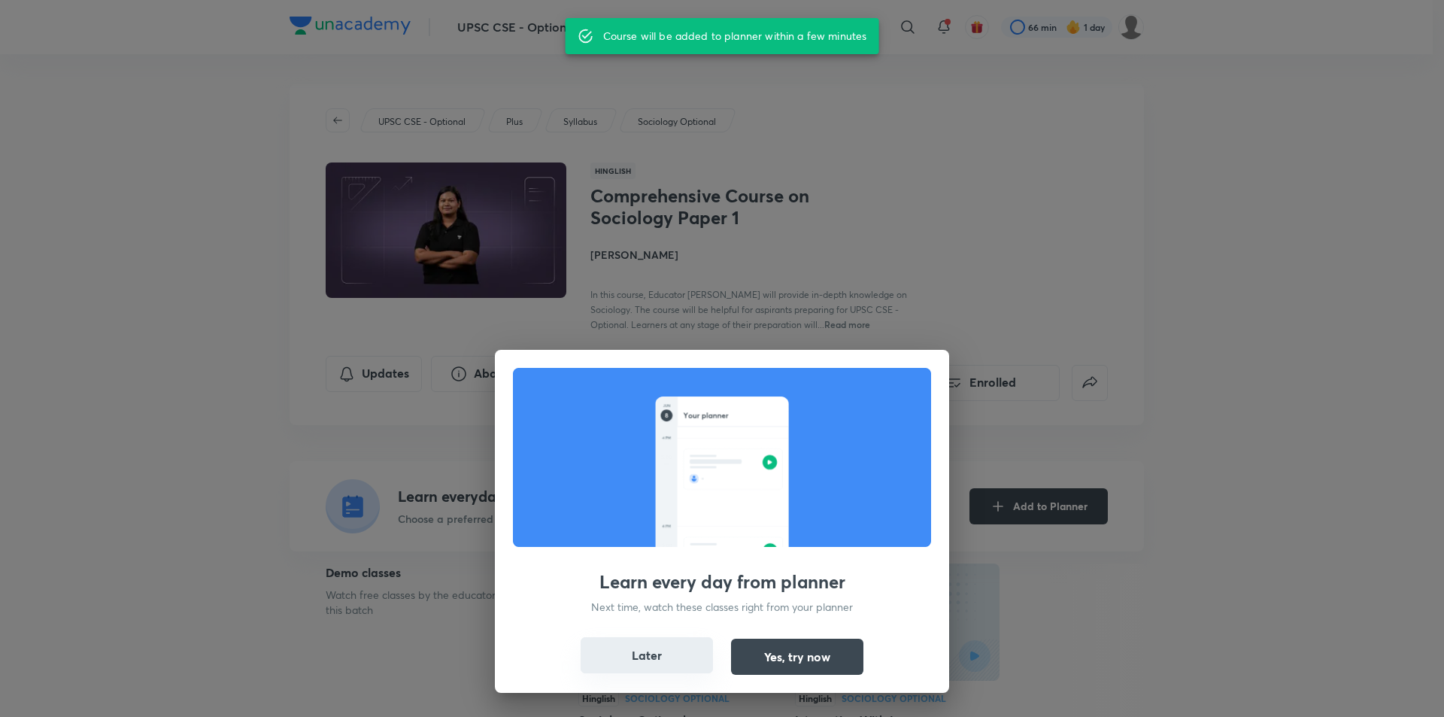
click at [669, 660] on button "Later" at bounding box center [646, 655] width 132 height 36
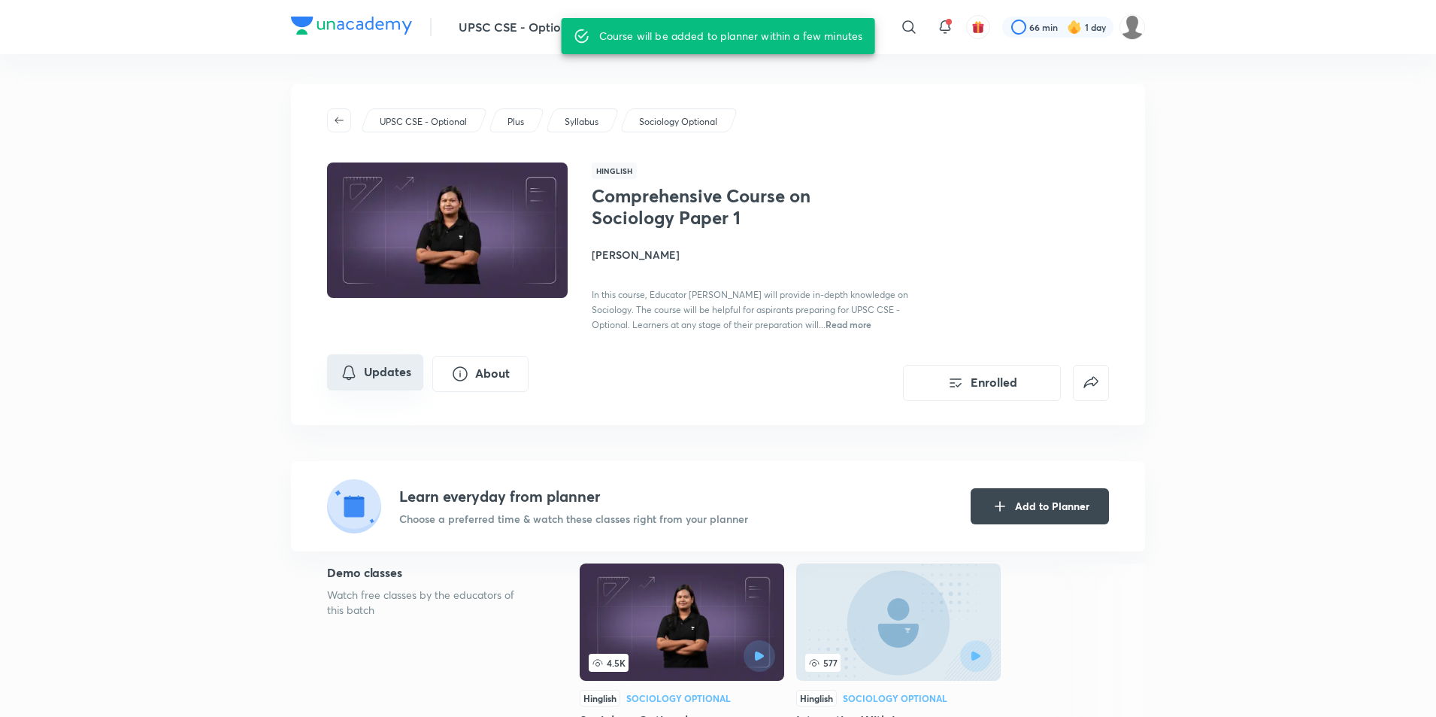
click at [383, 373] on button "Updates" at bounding box center [375, 372] width 96 height 36
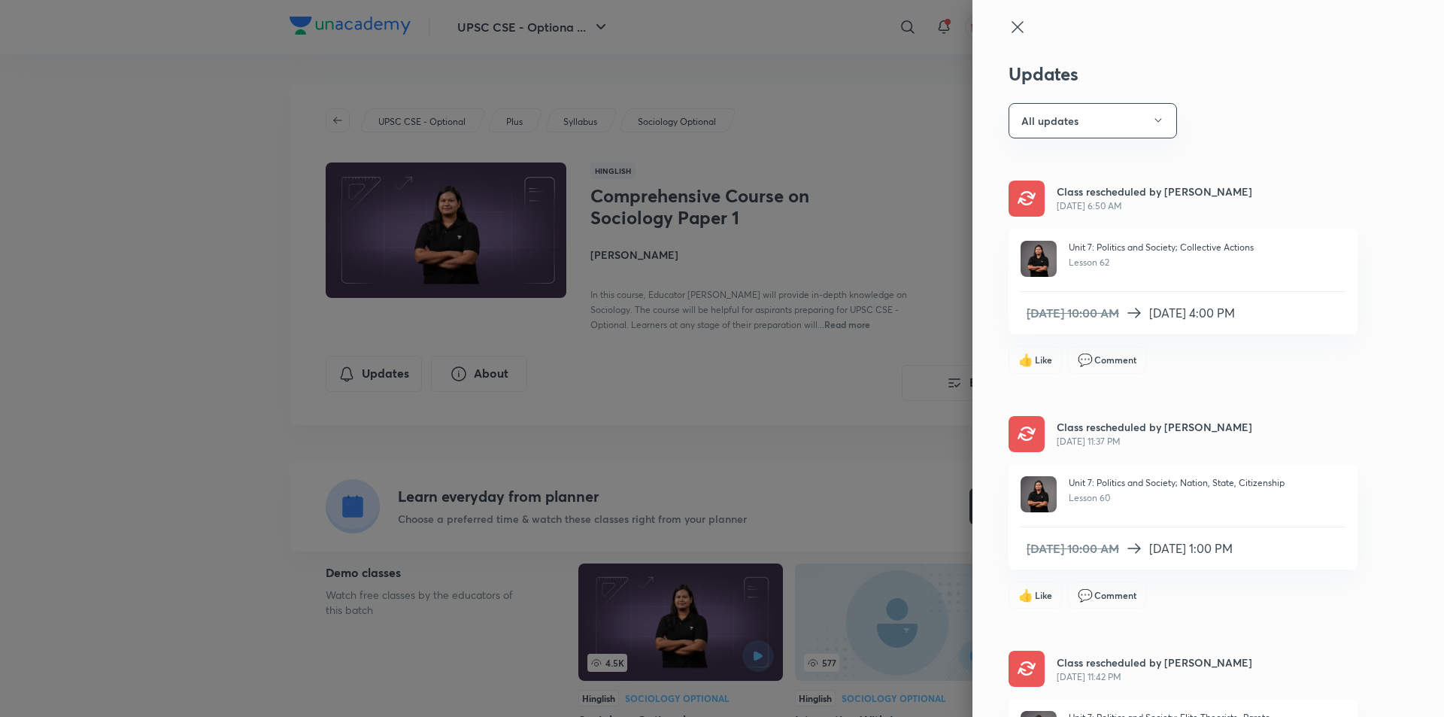
click at [295, 254] on div at bounding box center [722, 358] width 1444 height 717
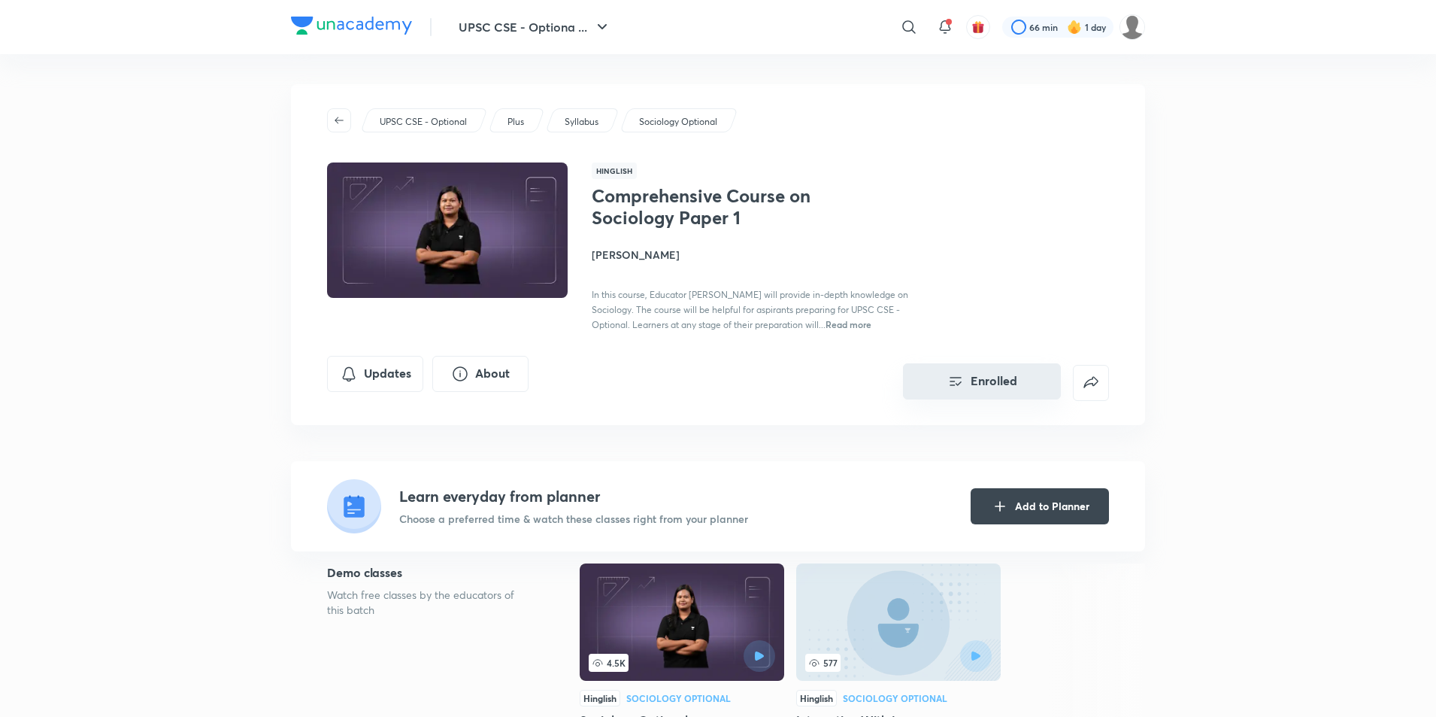
click at [966, 383] on button "Enrolled" at bounding box center [982, 381] width 158 height 36
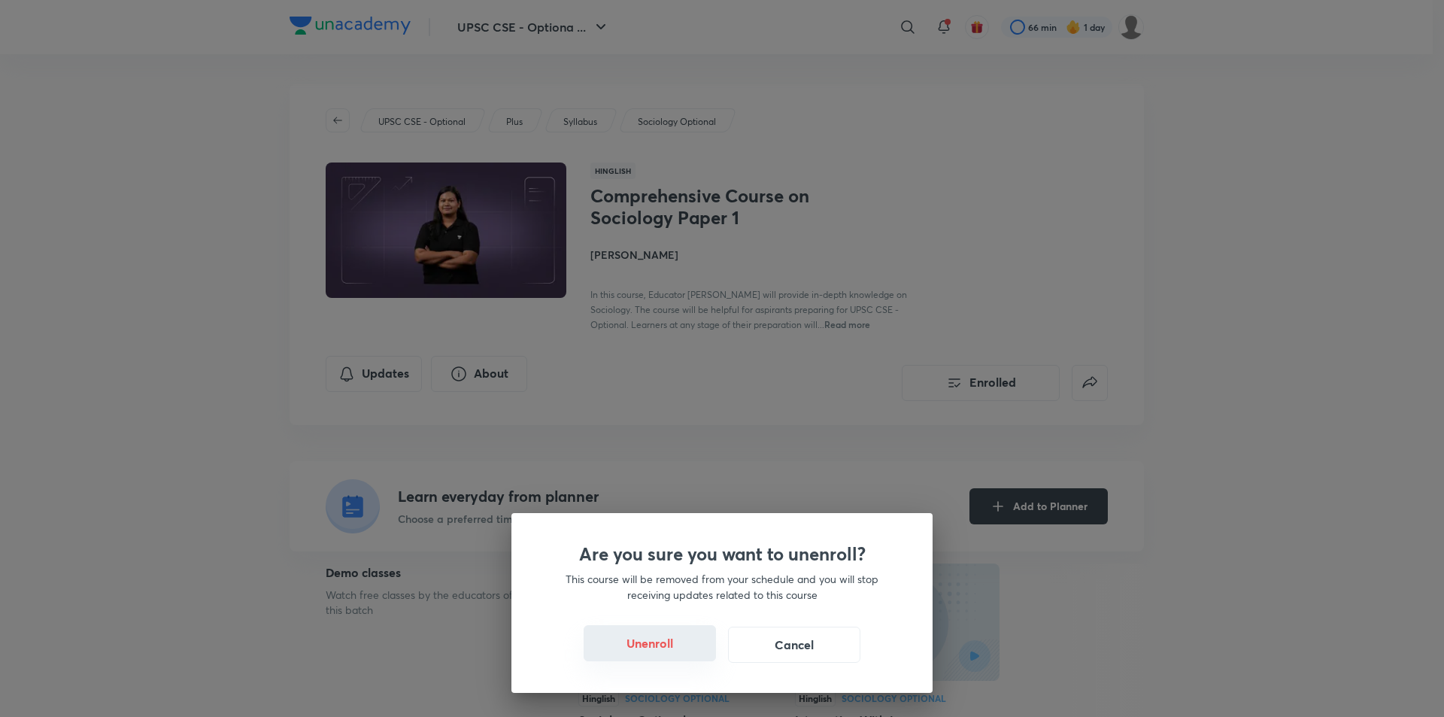
click at [675, 631] on button "Unenroll" at bounding box center [649, 643] width 132 height 36
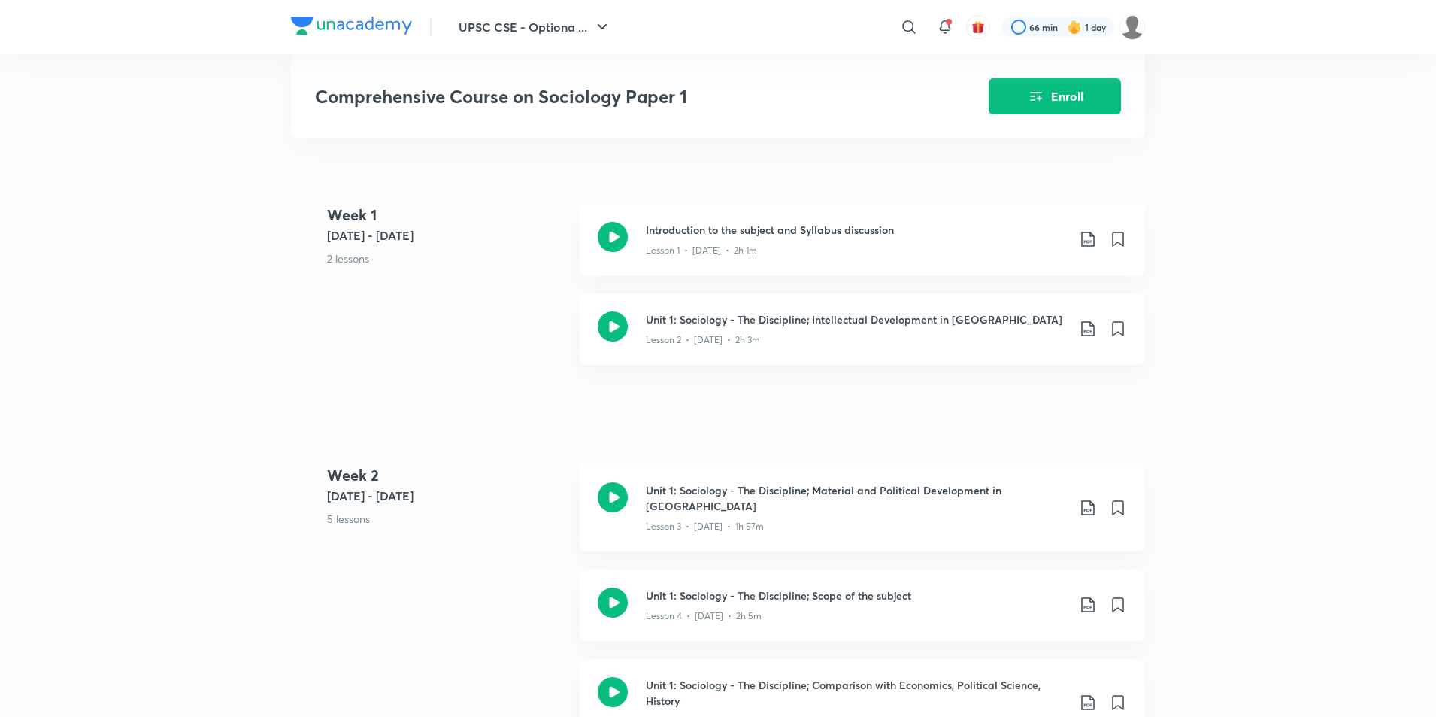
scroll to position [752, 0]
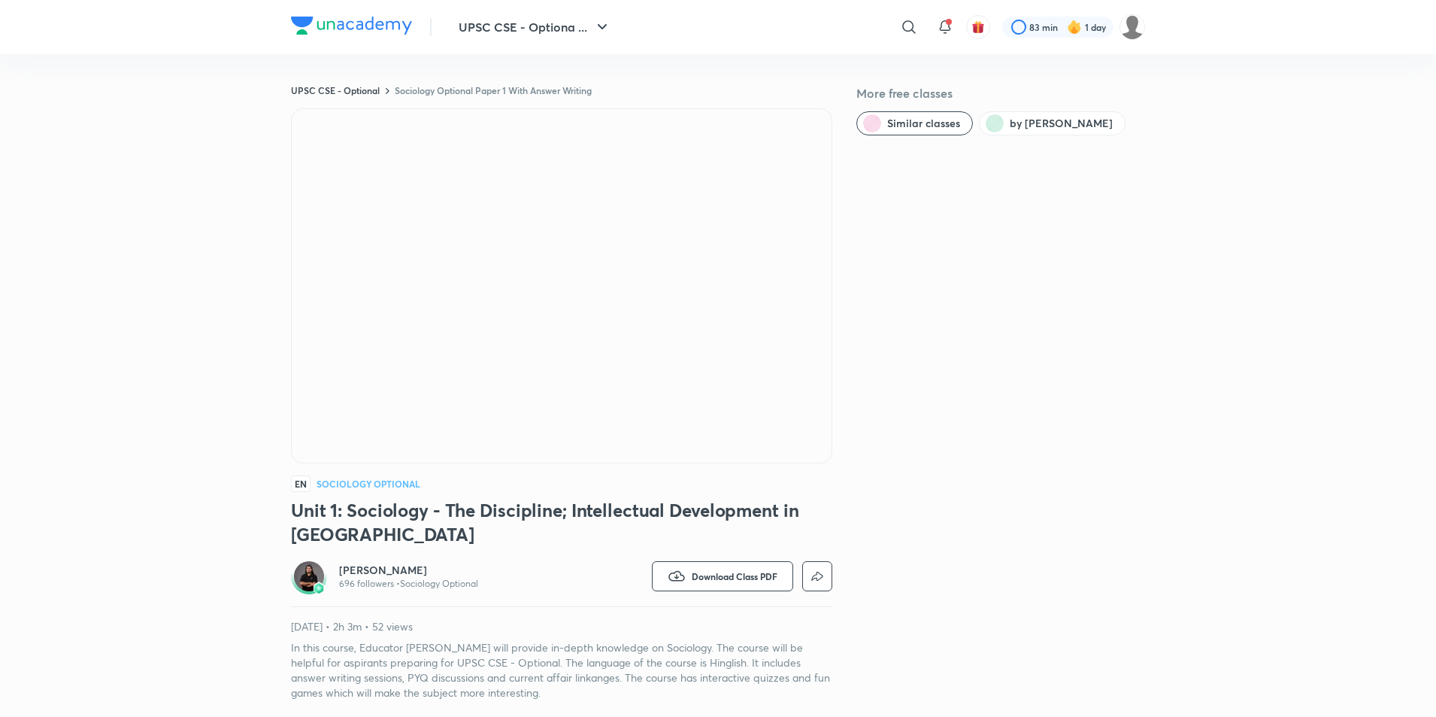
scroll to position [150, 0]
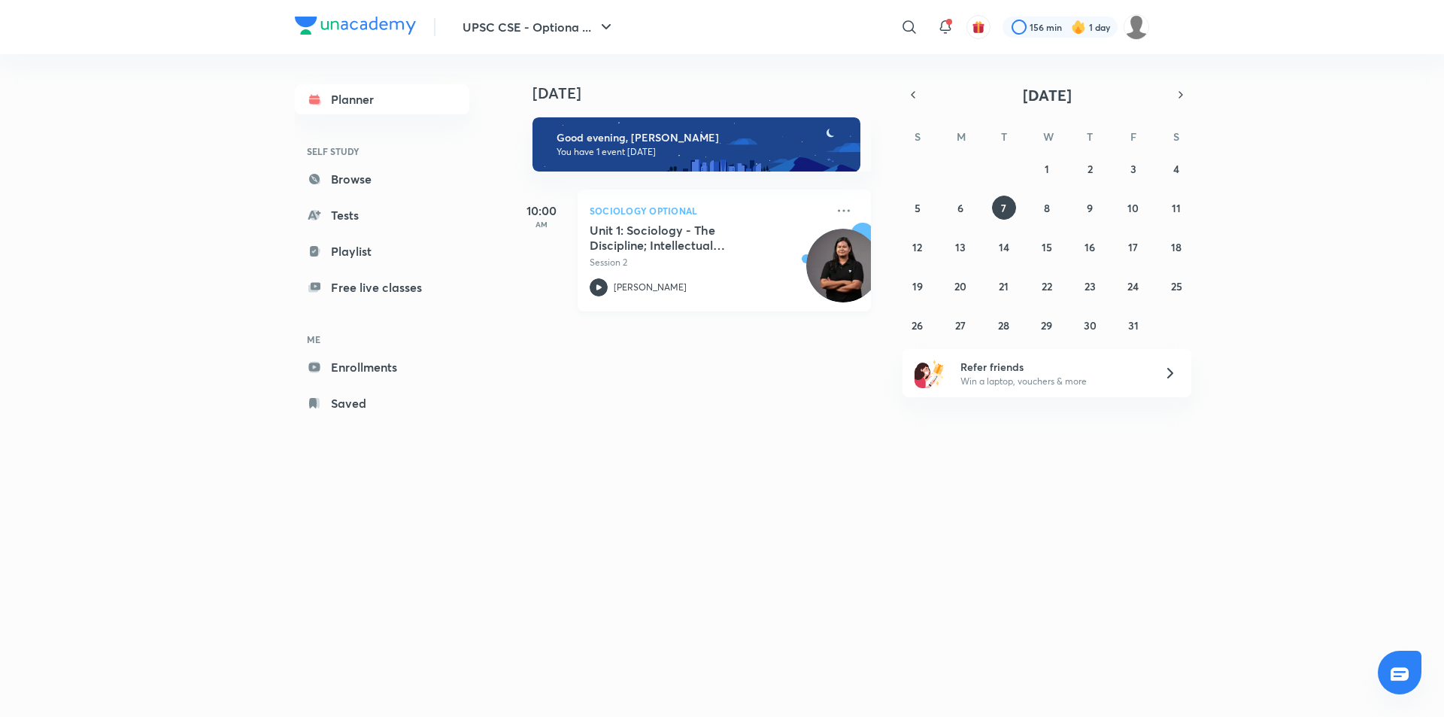
click at [723, 264] on p "Session 2" at bounding box center [707, 263] width 236 height 14
